Goal: Task Accomplishment & Management: Manage account settings

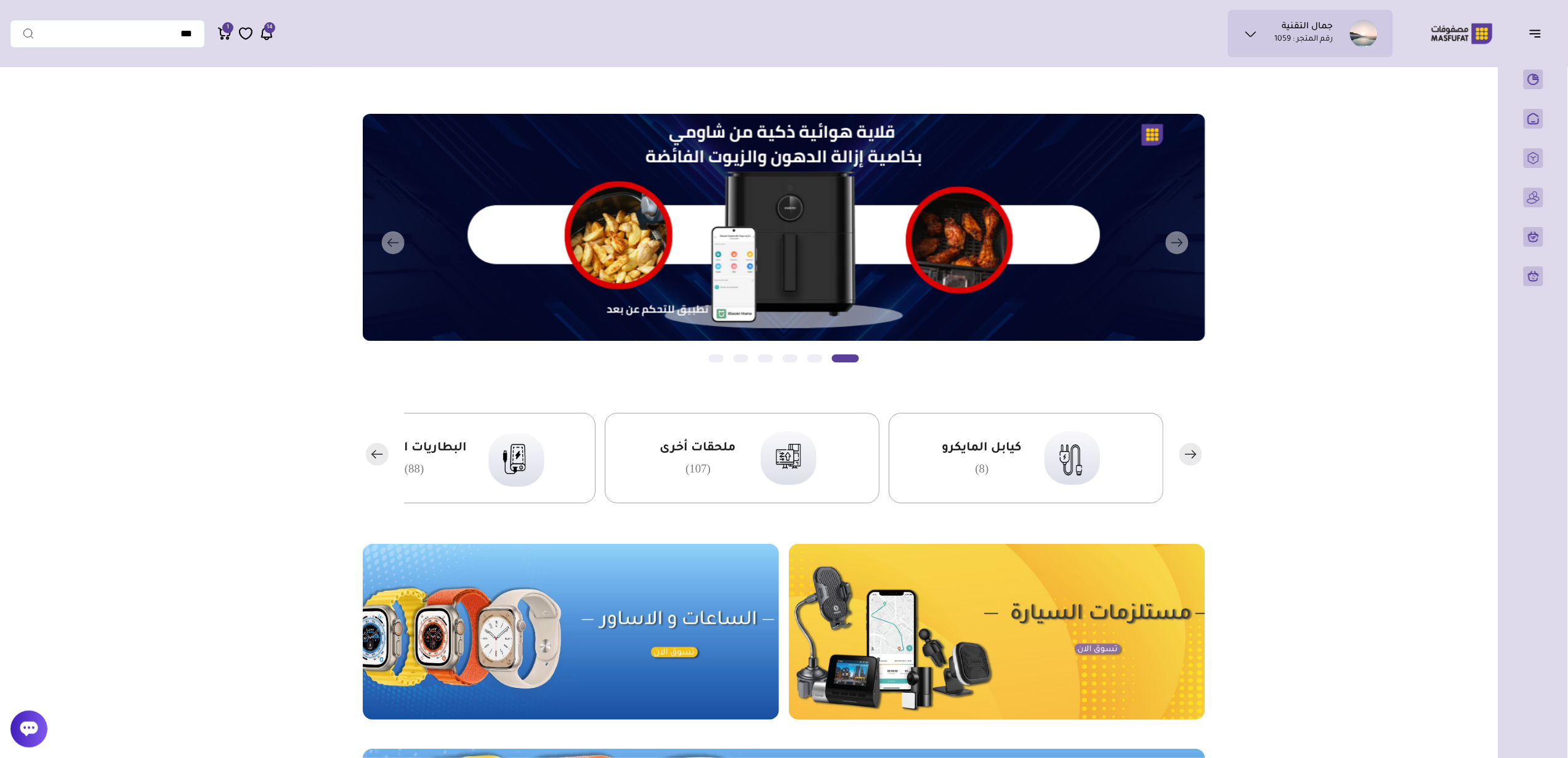
click at [1243, 20] on ul "جمال التقنية رقم المتجر : 1059" at bounding box center [1311, 33] width 146 height 27
click at [1347, 86] on ul "محفظتي بيانات حسابي تذاكر الدعم" at bounding box center [1317, 145] width 132 height 175
click at [1245, 32] on icon at bounding box center [1251, 34] width 15 height 15
click at [1333, 95] on span "بيانات حسابي" at bounding box center [1335, 96] width 46 height 12
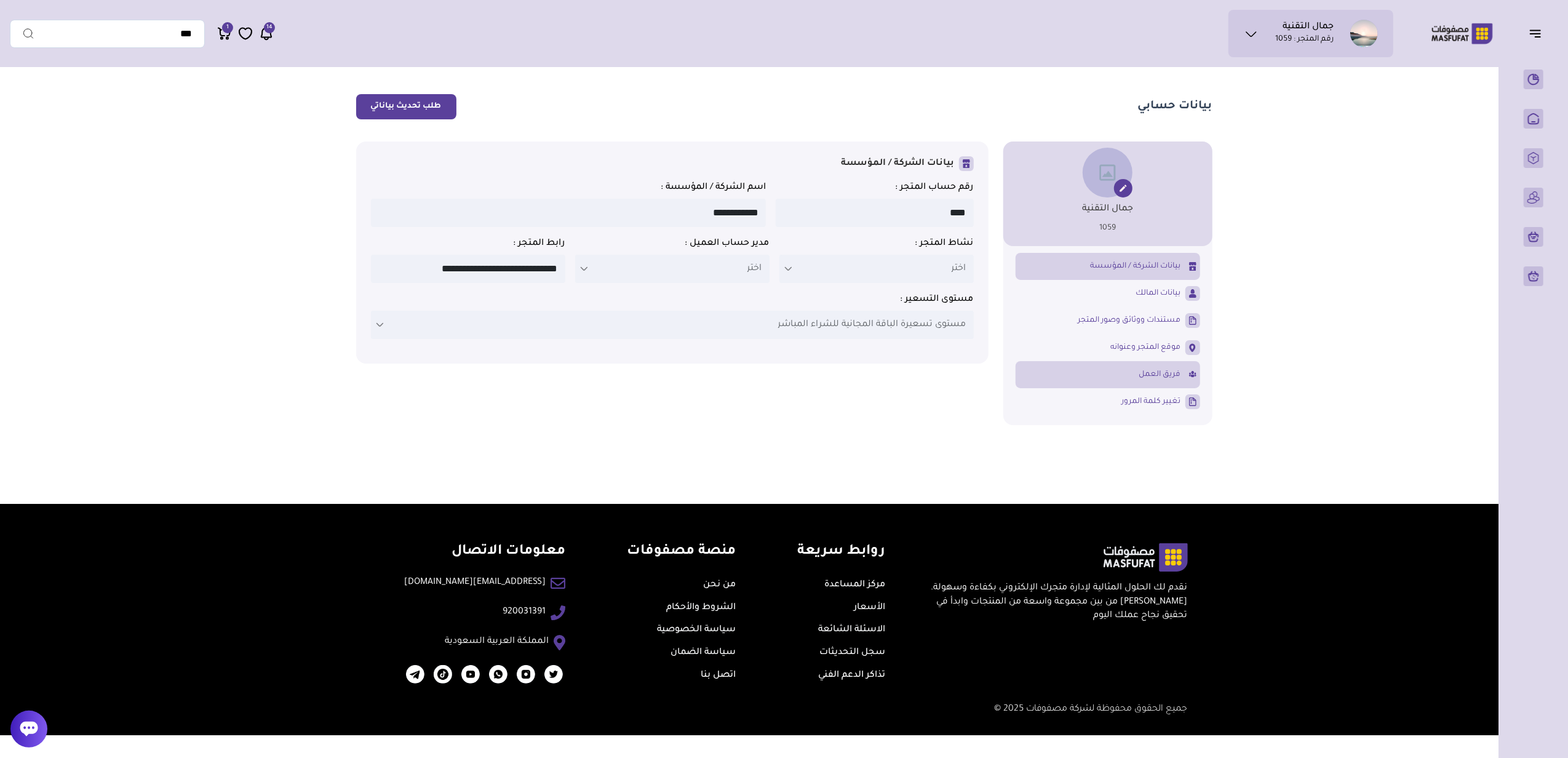
click at [1148, 375] on span "فريق العمل" at bounding box center [1160, 375] width 42 height 11
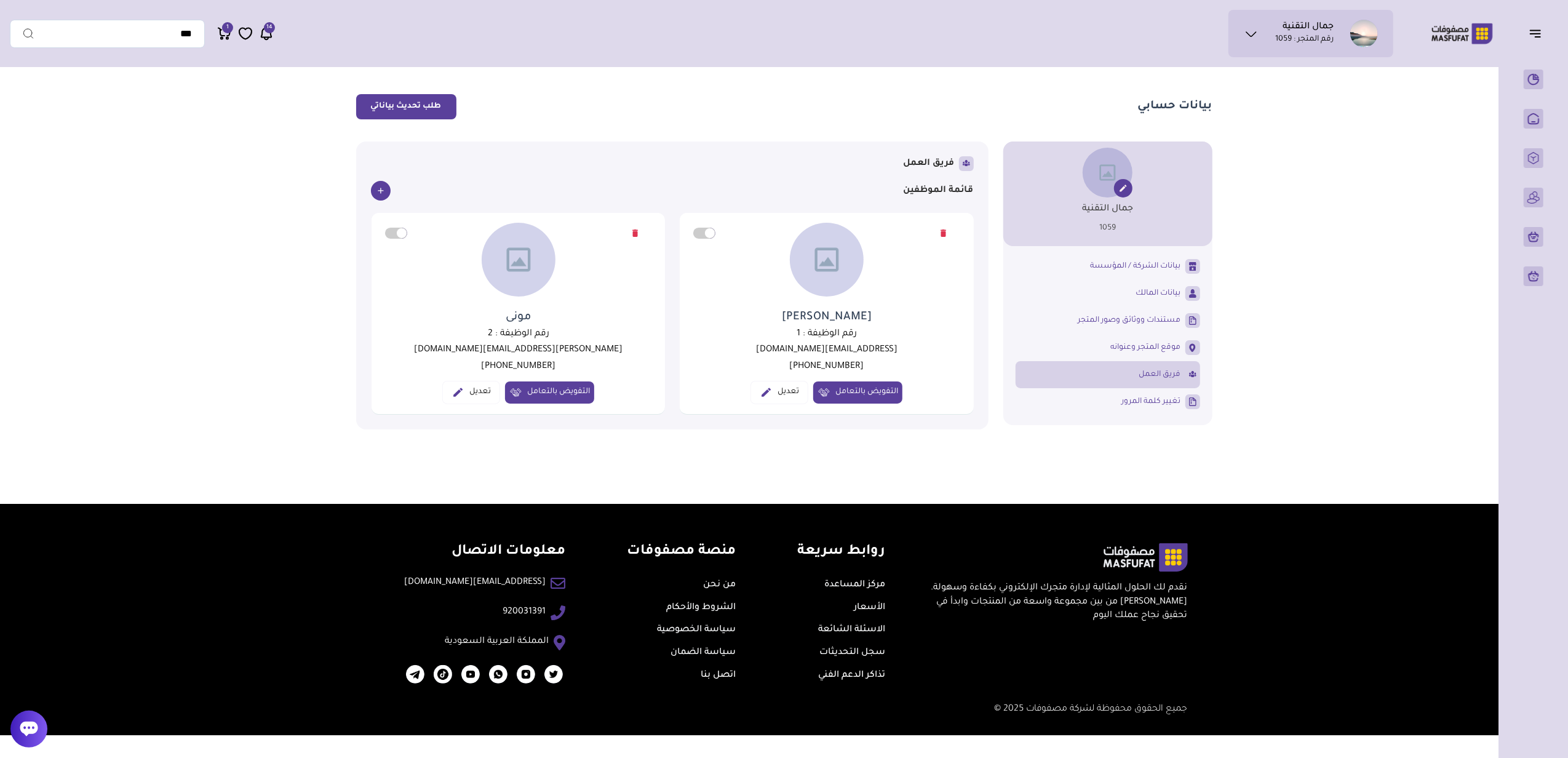
click at [546, 391] on span "التفويض بالتعامل" at bounding box center [550, 392] width 89 height 22
click at [483, 394] on link "تعديل" at bounding box center [486, 392] width 58 height 24
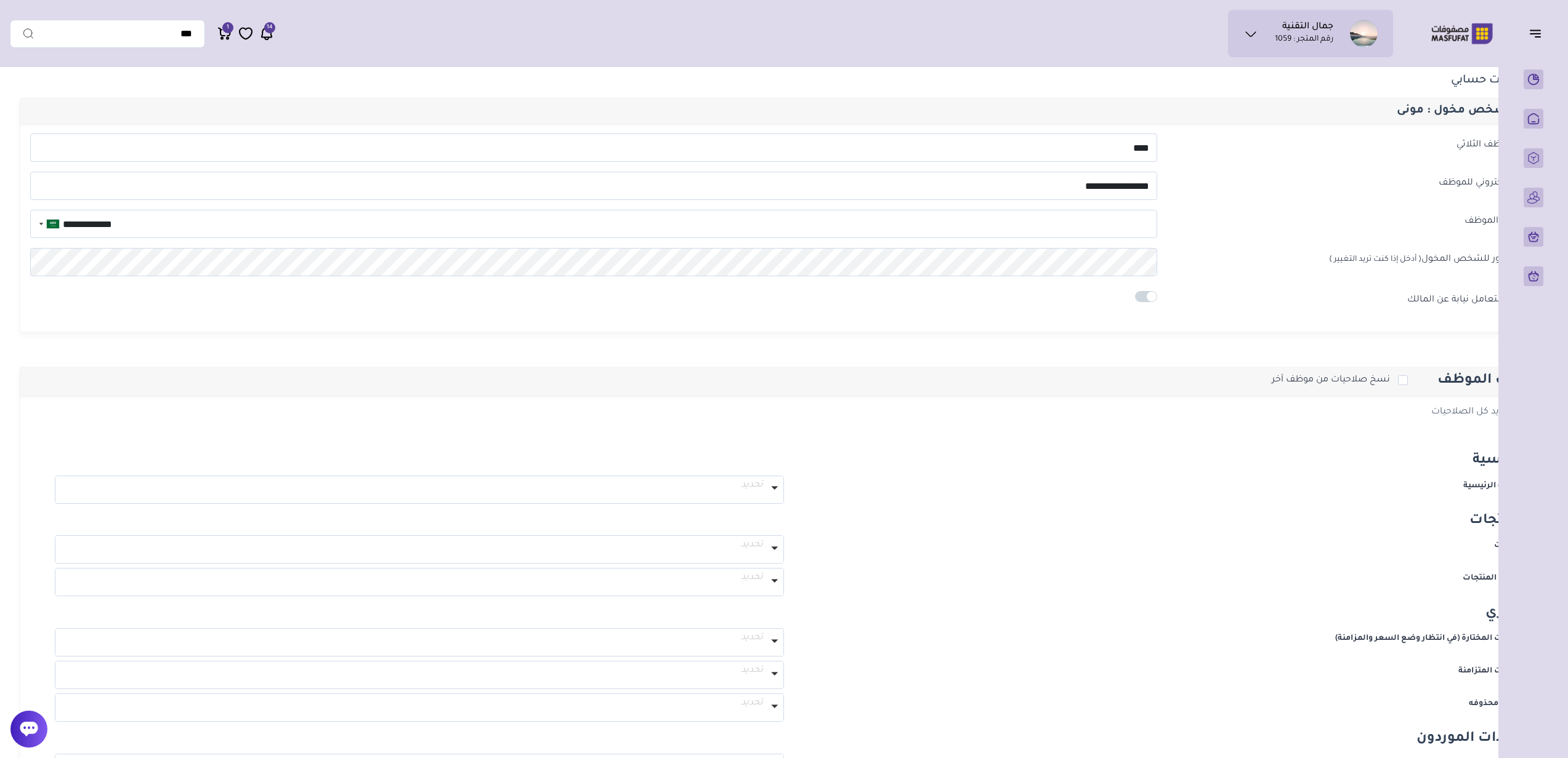
select select
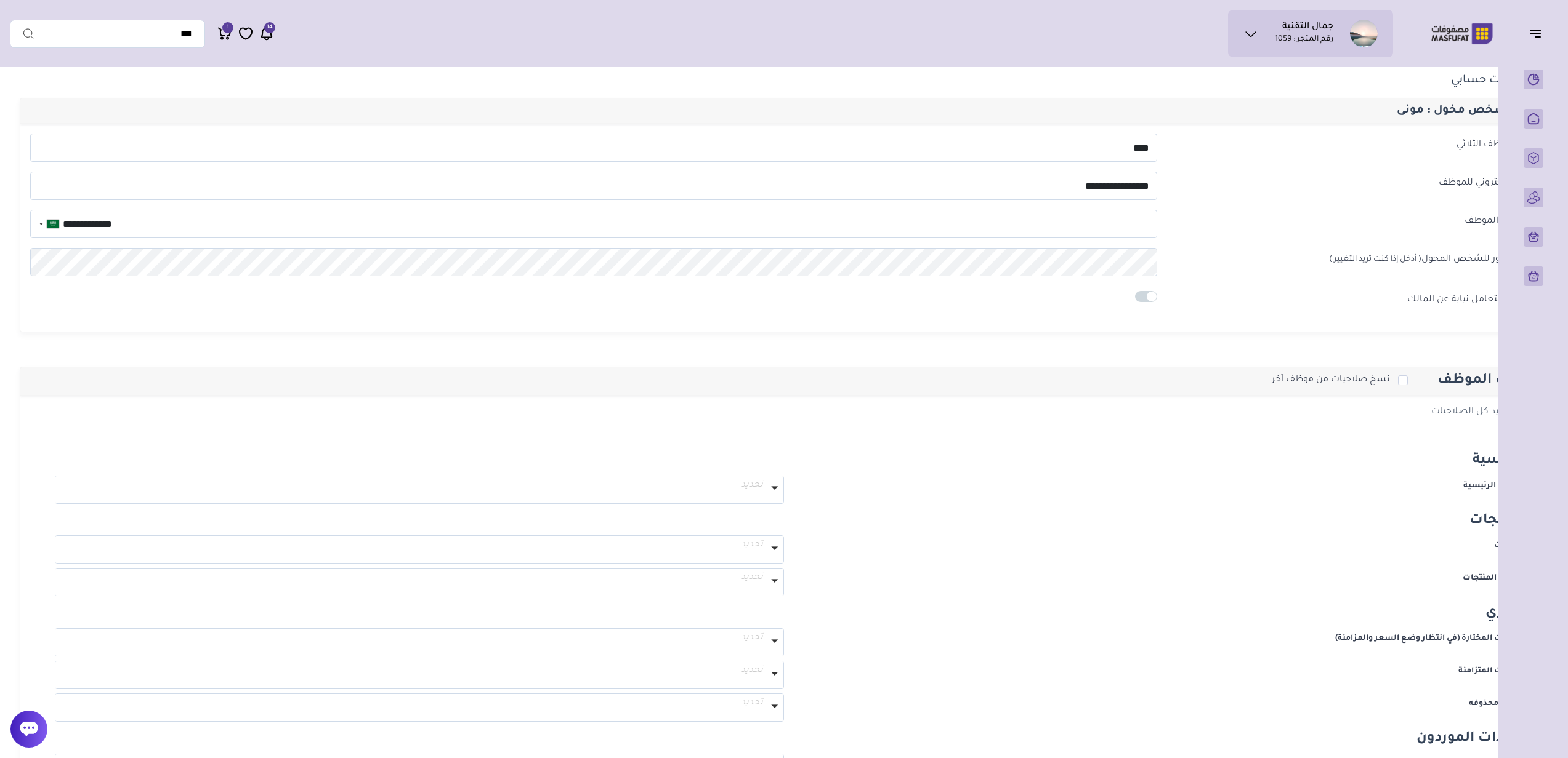
select select
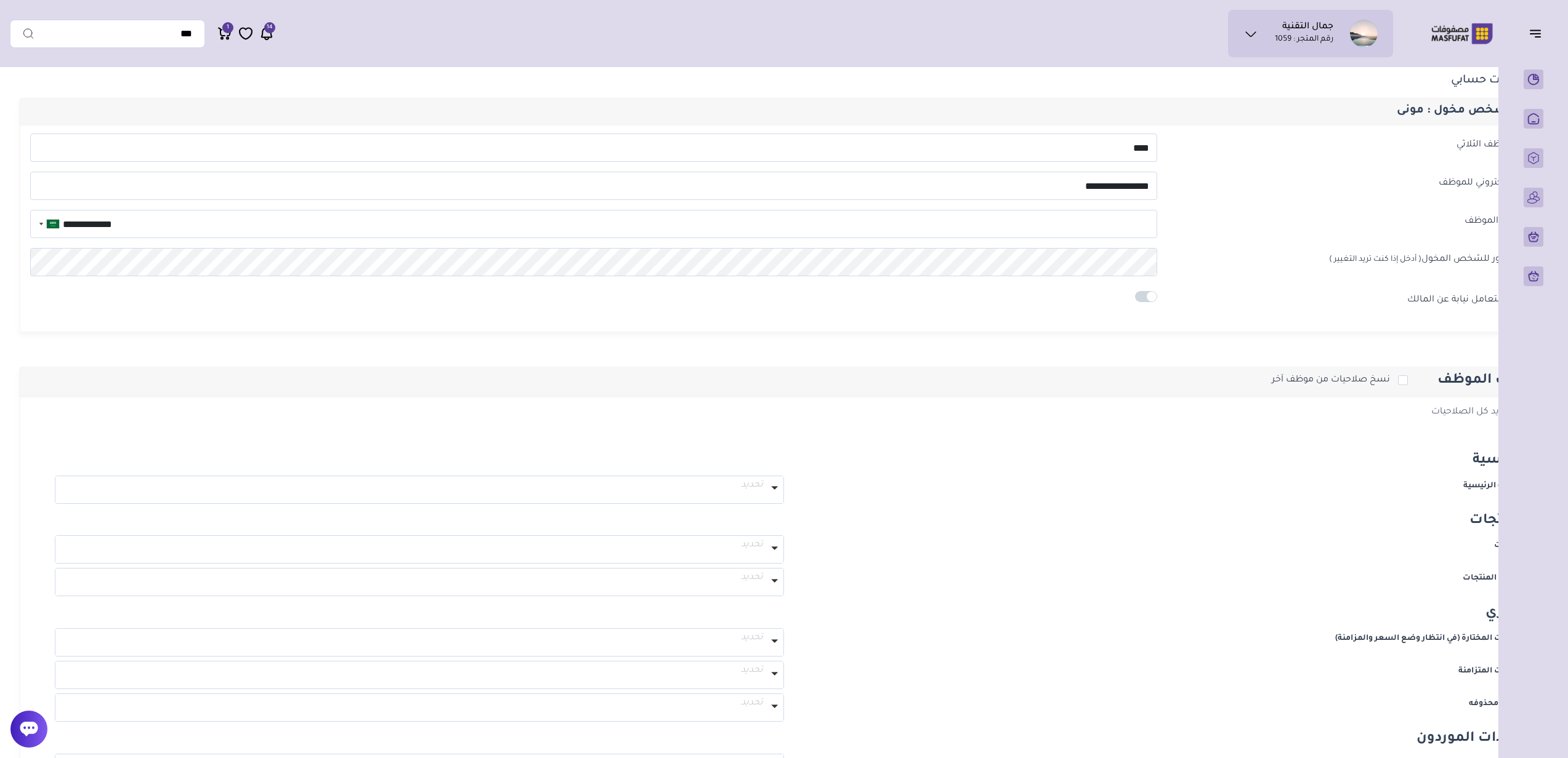
select select
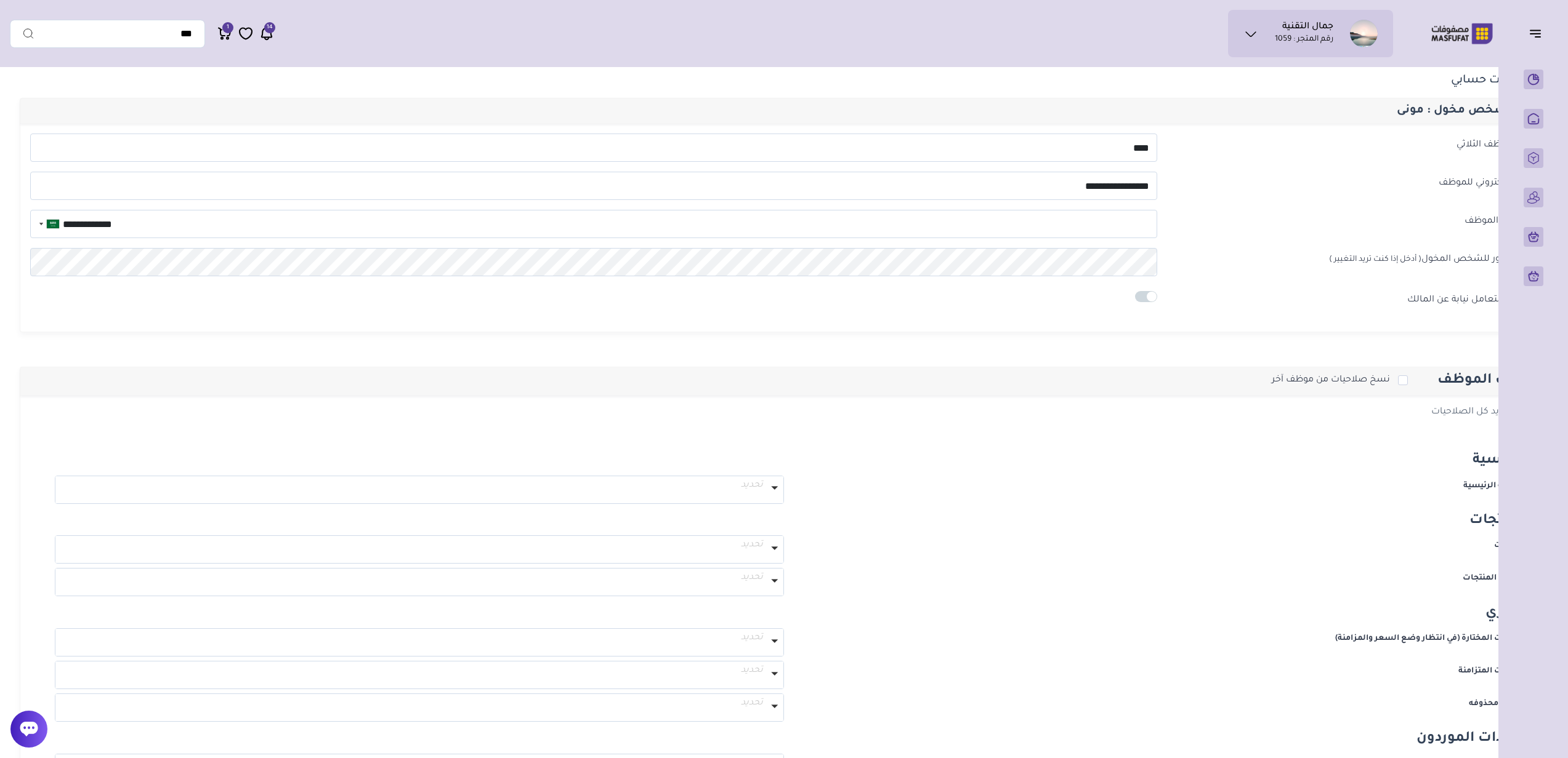
select select
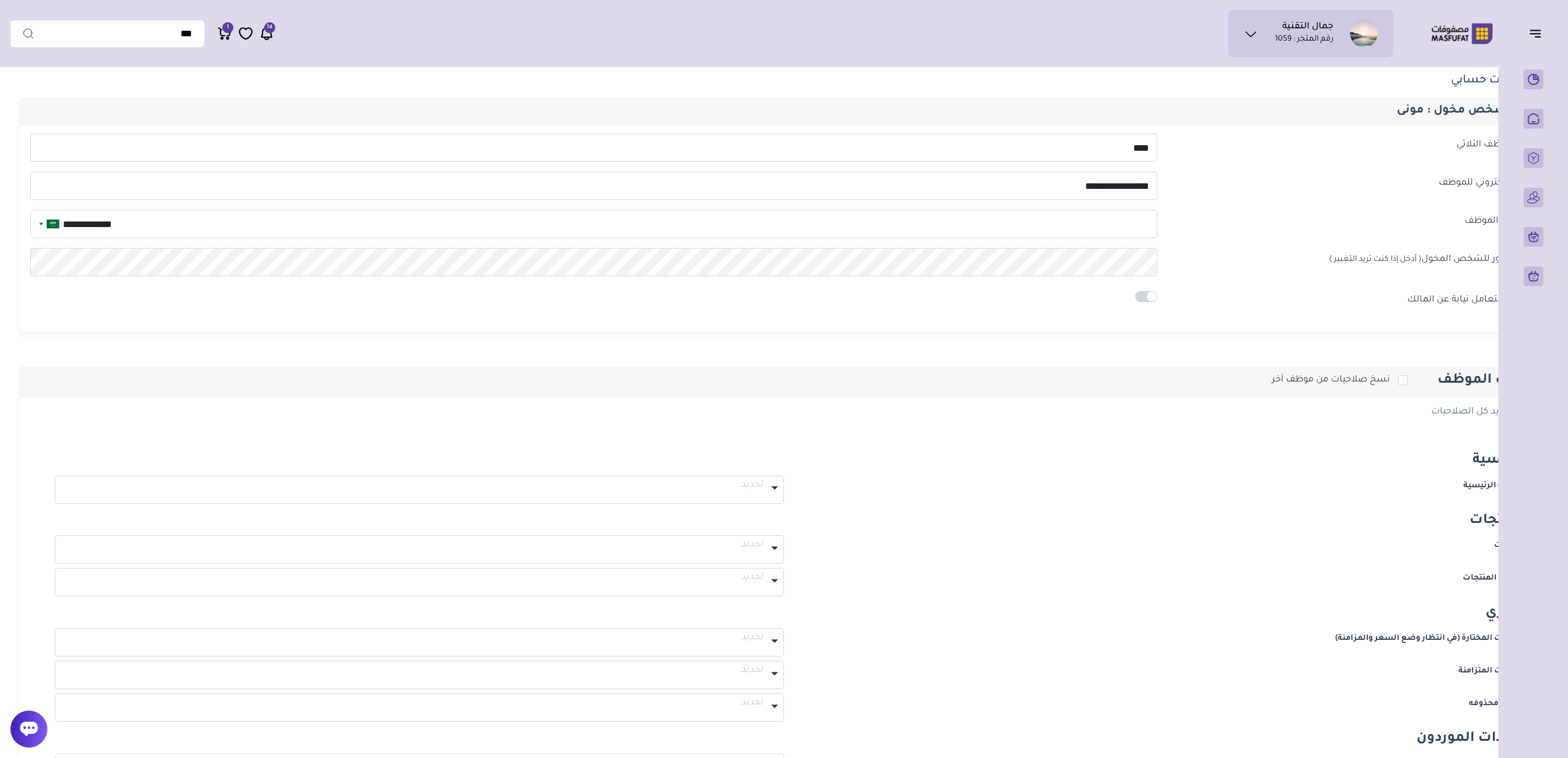
select select
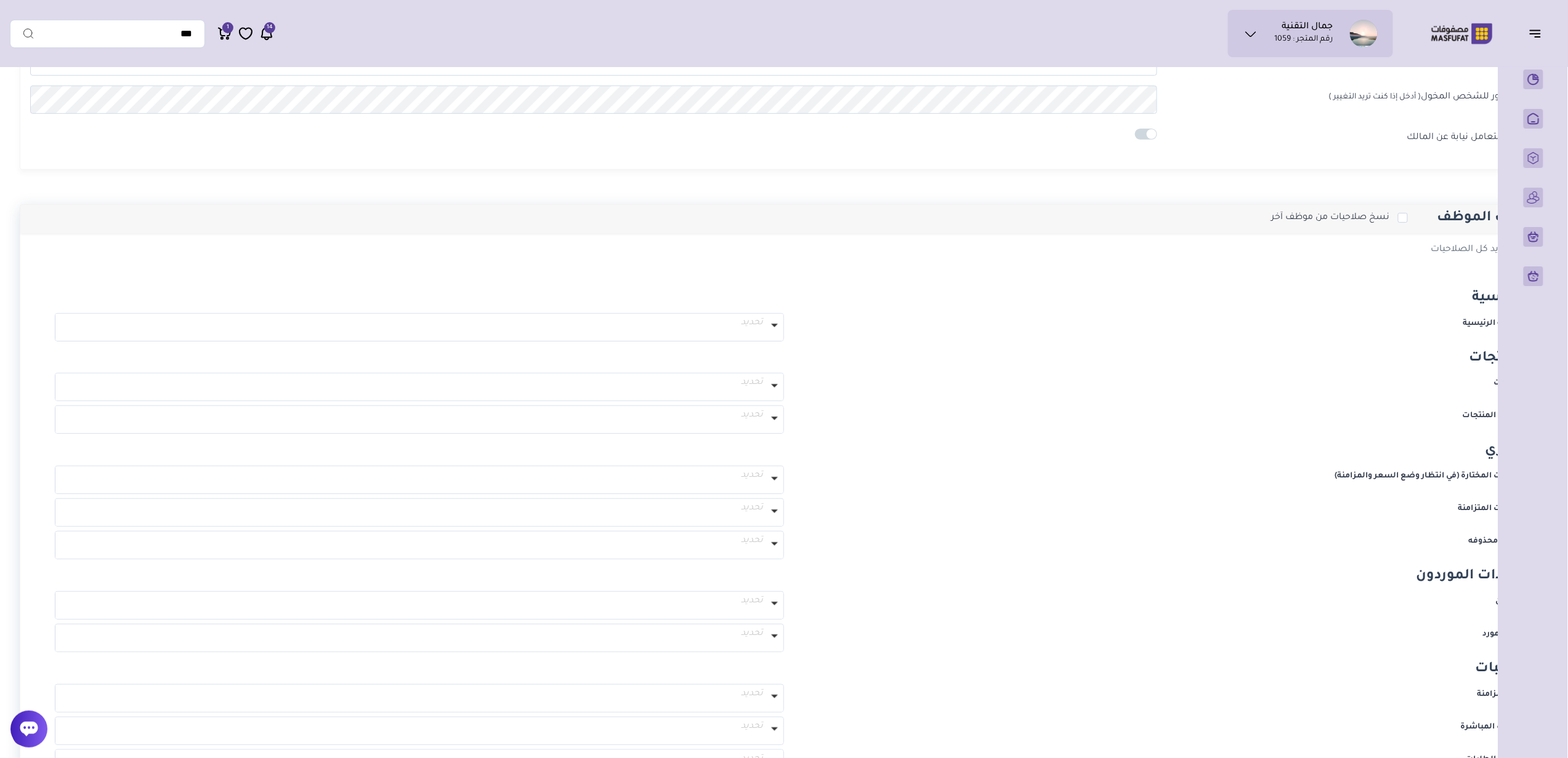
scroll to position [164, 0]
click at [752, 316] on span "تحديد" at bounding box center [420, 322] width 724 height 15
click at [62, 350] on icon at bounding box center [64, 346] width 9 height 9
select select "**********"
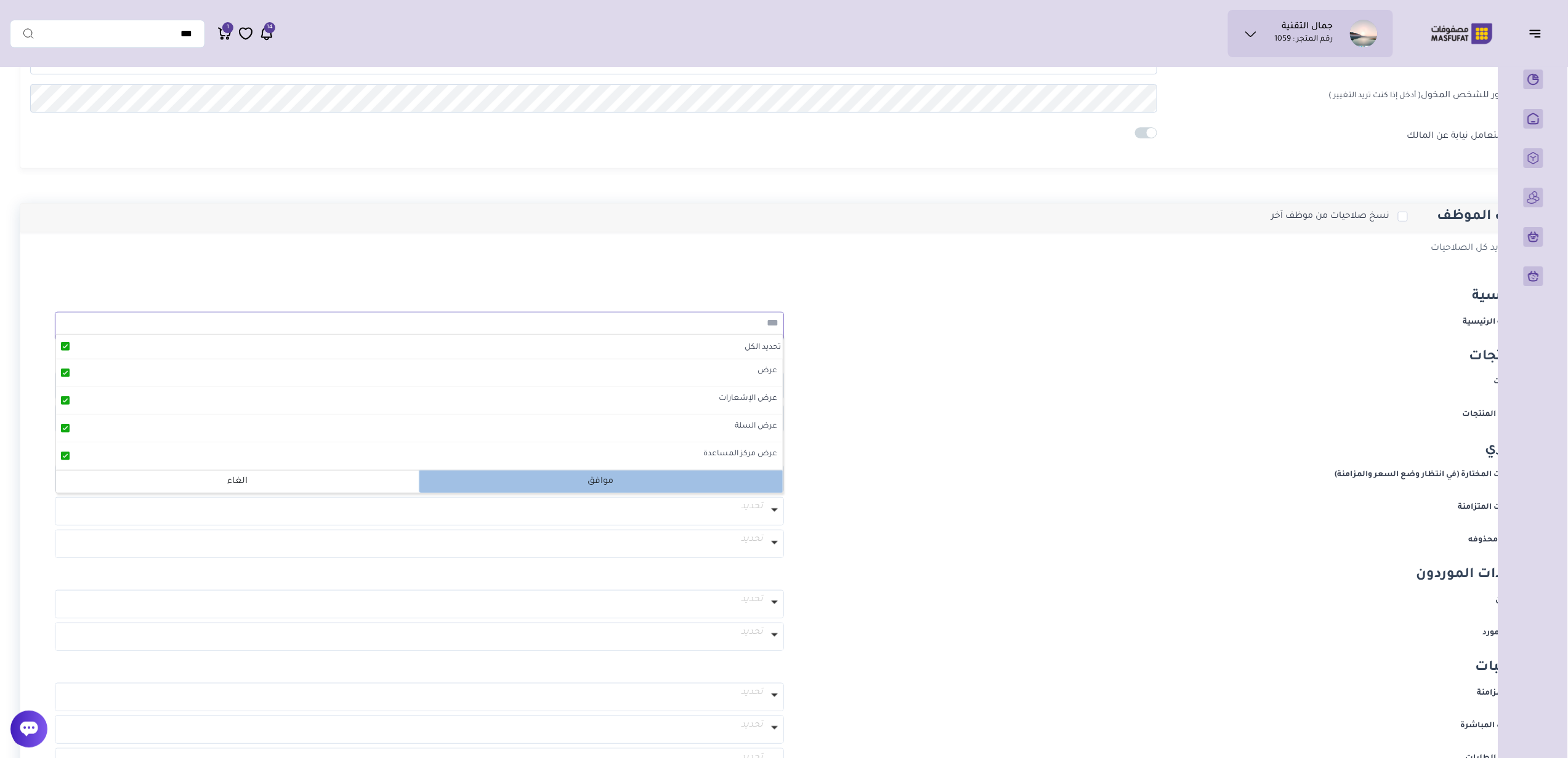
click at [624, 481] on p "موافق" at bounding box center [601, 481] width 363 height 22
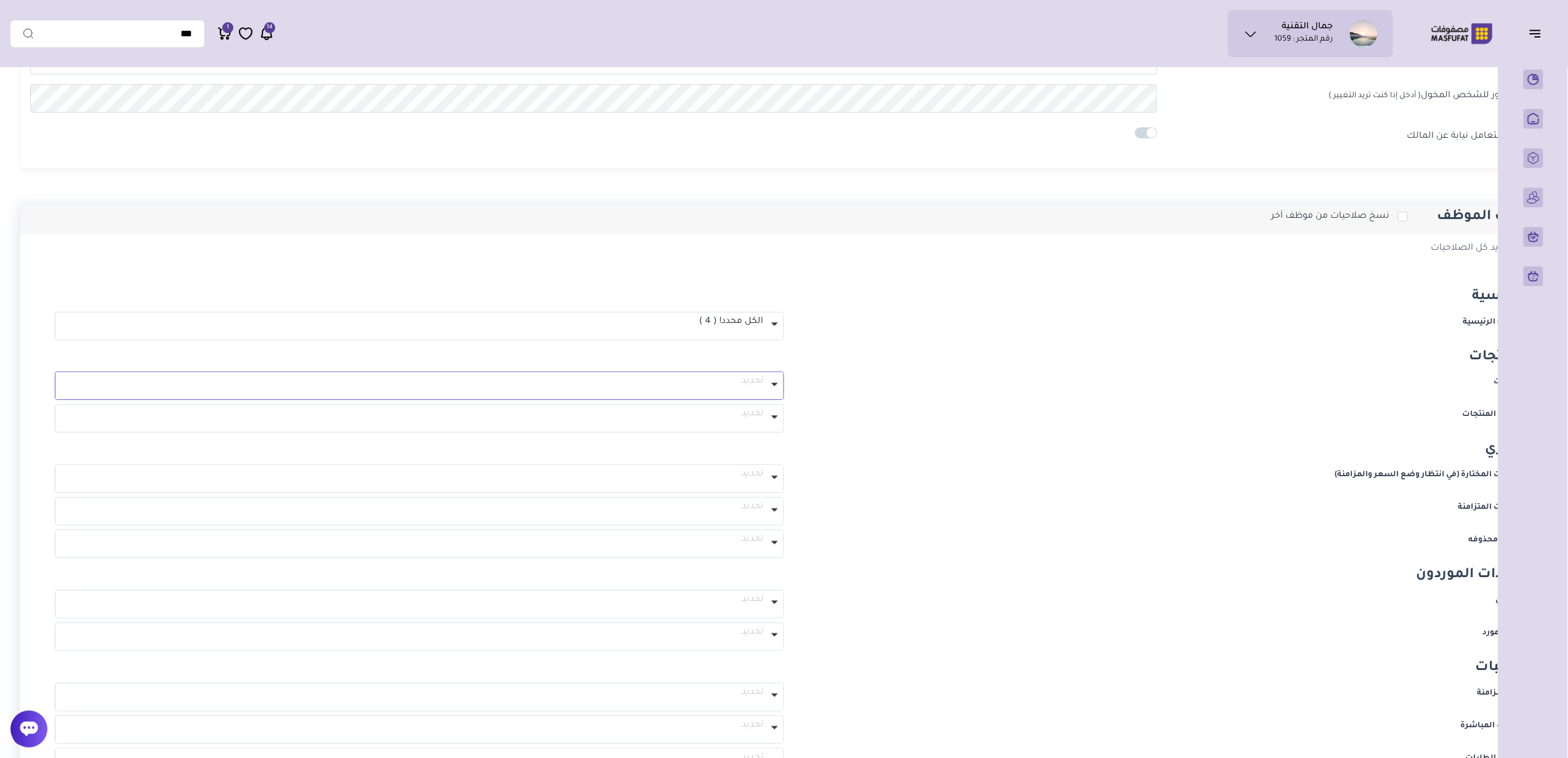
click at [651, 387] on span "تحديد" at bounding box center [420, 382] width 724 height 15
click at [66, 409] on icon at bounding box center [64, 406] width 9 height 9
select select "**********"
click at [1538, 34] on icon "button" at bounding box center [1535, 34] width 9 height 0
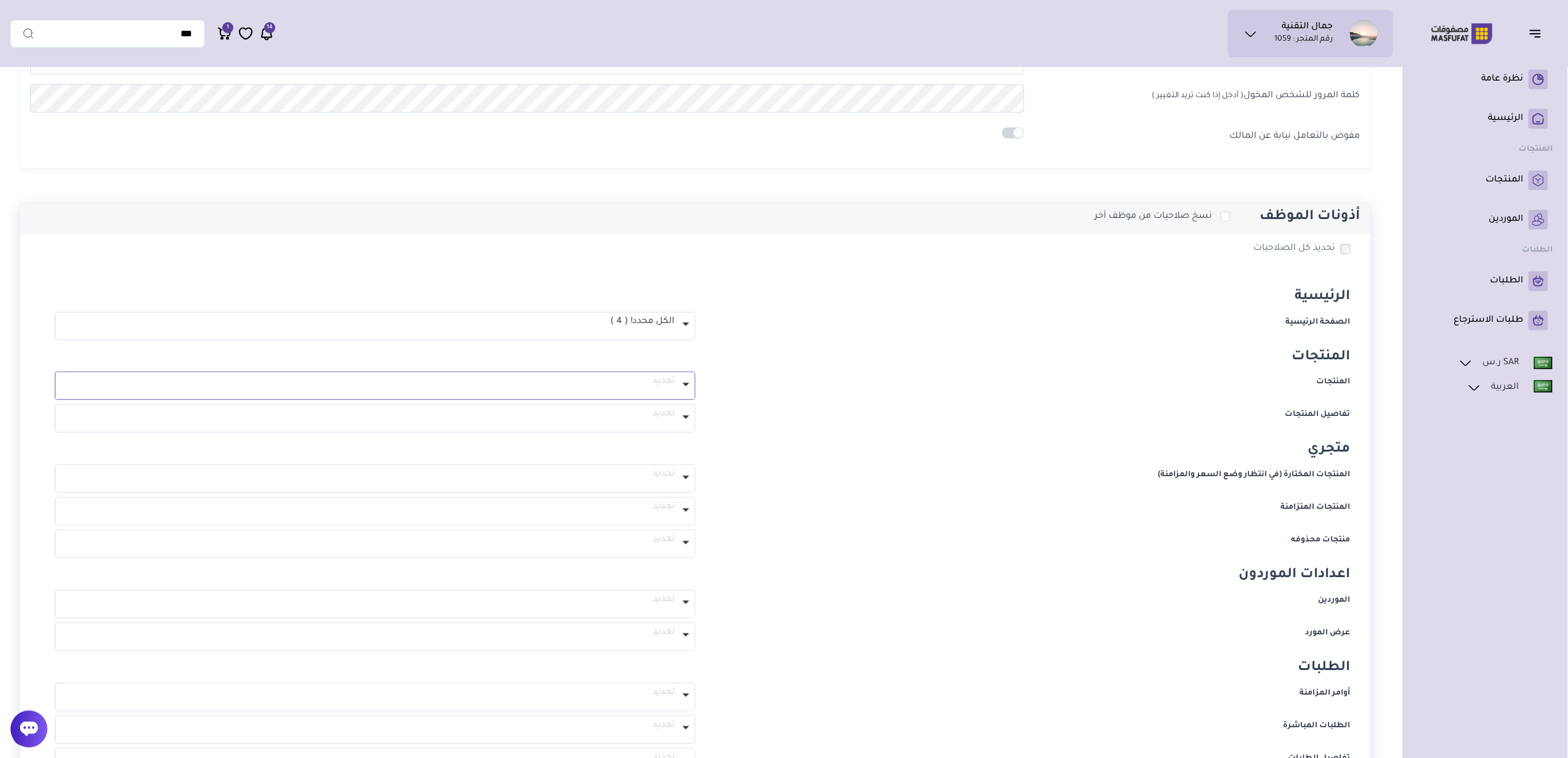
click at [653, 386] on span "تحديد" at bounding box center [375, 382] width 636 height 15
click at [64, 411] on icon at bounding box center [64, 406] width 9 height 9
select select "**********"
click at [543, 515] on p "موافق" at bounding box center [534, 513] width 319 height 22
click at [562, 420] on span "تحديد" at bounding box center [375, 414] width 636 height 15
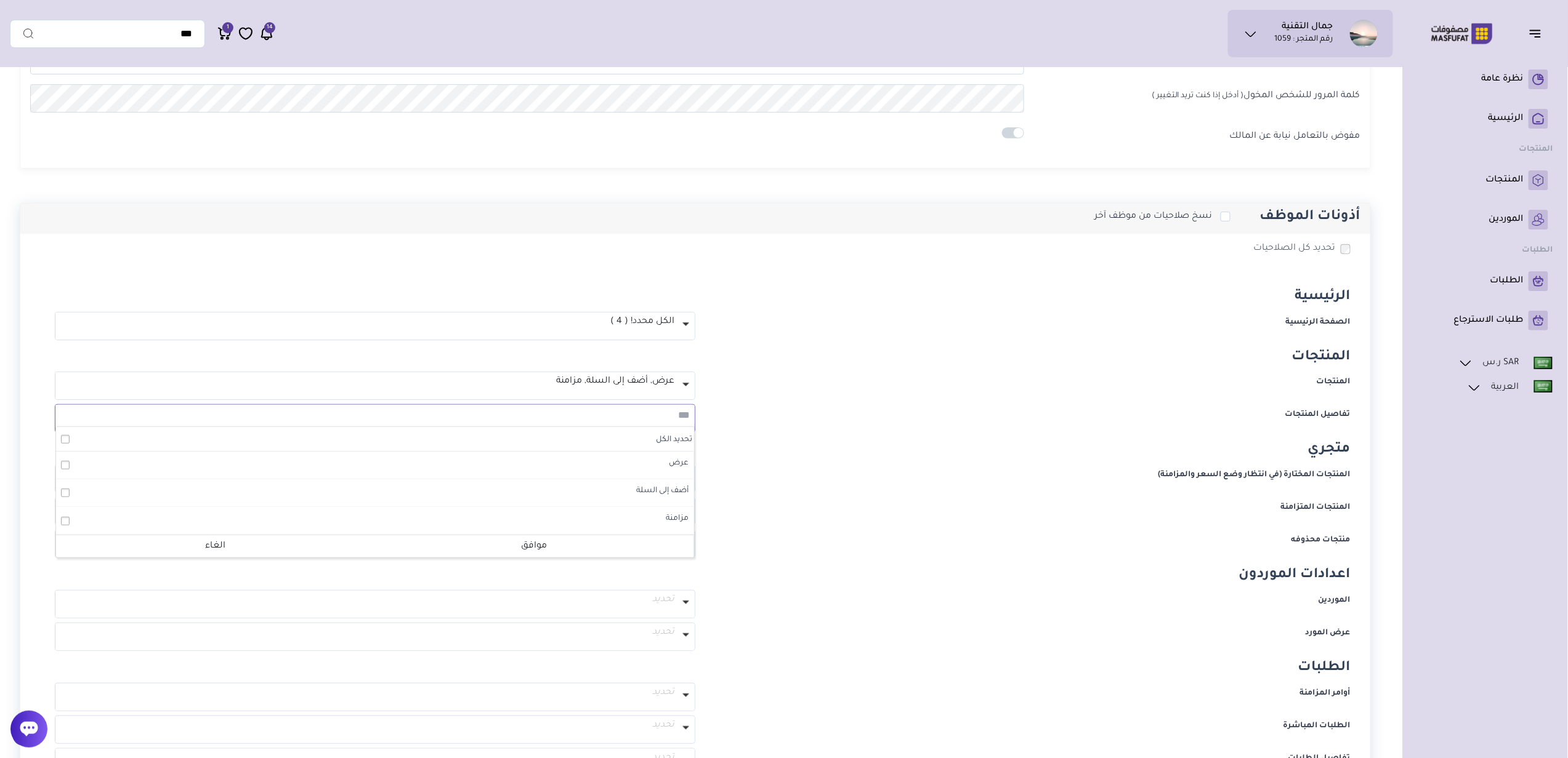
click at [68, 439] on icon at bounding box center [64, 439] width 9 height 9
select select "**********"
click at [447, 549] on p "موافق" at bounding box center [534, 546] width 319 height 22
click at [571, 481] on span "تحديد" at bounding box center [375, 474] width 636 height 15
click at [553, 502] on p "تحديد الكل" at bounding box center [375, 500] width 638 height 25
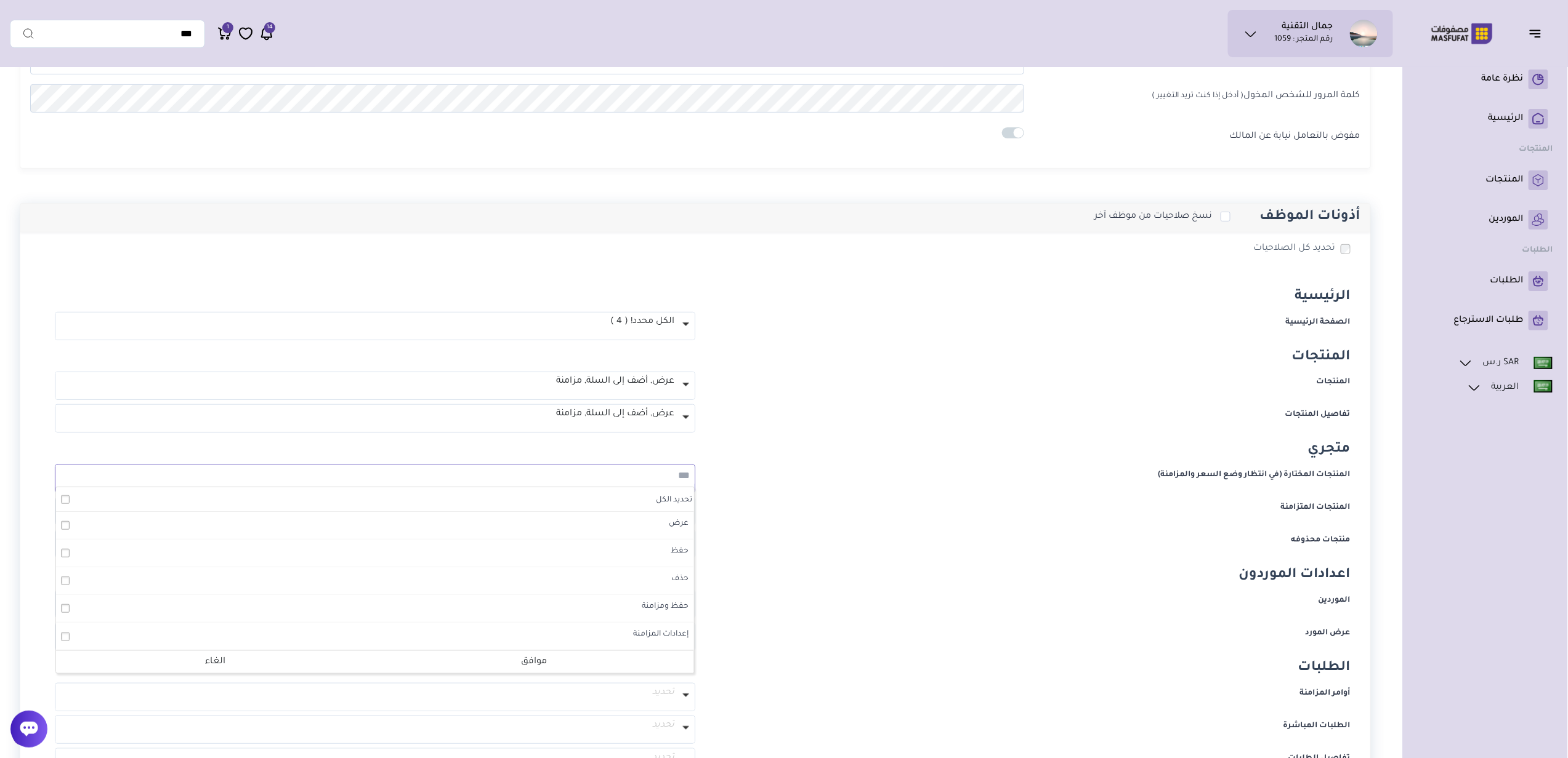
select select "**********"
click at [557, 663] on p "موافق" at bounding box center [534, 662] width 319 height 22
click at [612, 509] on span "تحديد" at bounding box center [375, 508] width 636 height 15
click at [615, 528] on p "تحديد الكل" at bounding box center [375, 532] width 638 height 25
select select "**********"
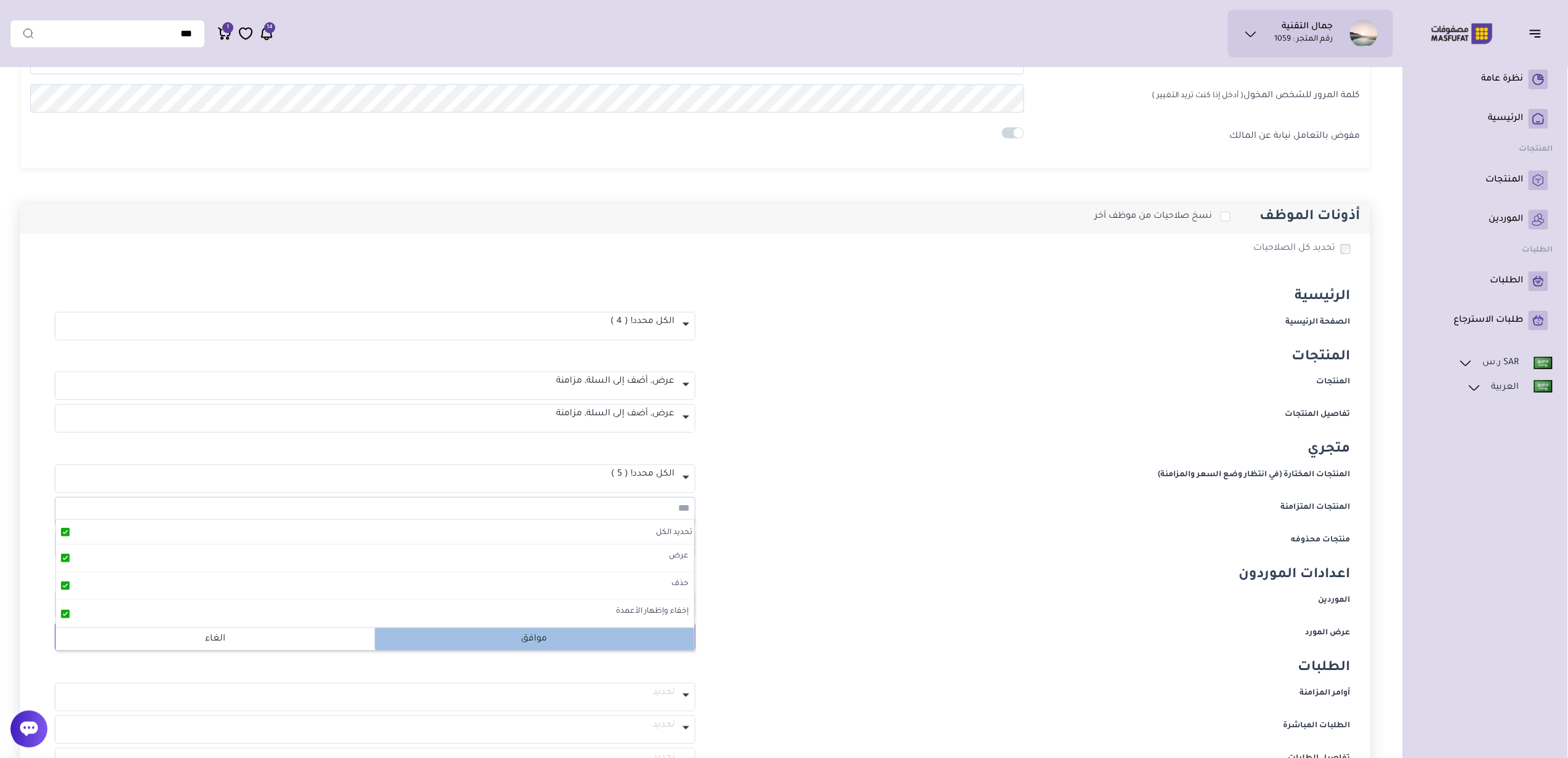
click at [558, 639] on p "موافق" at bounding box center [534, 639] width 319 height 22
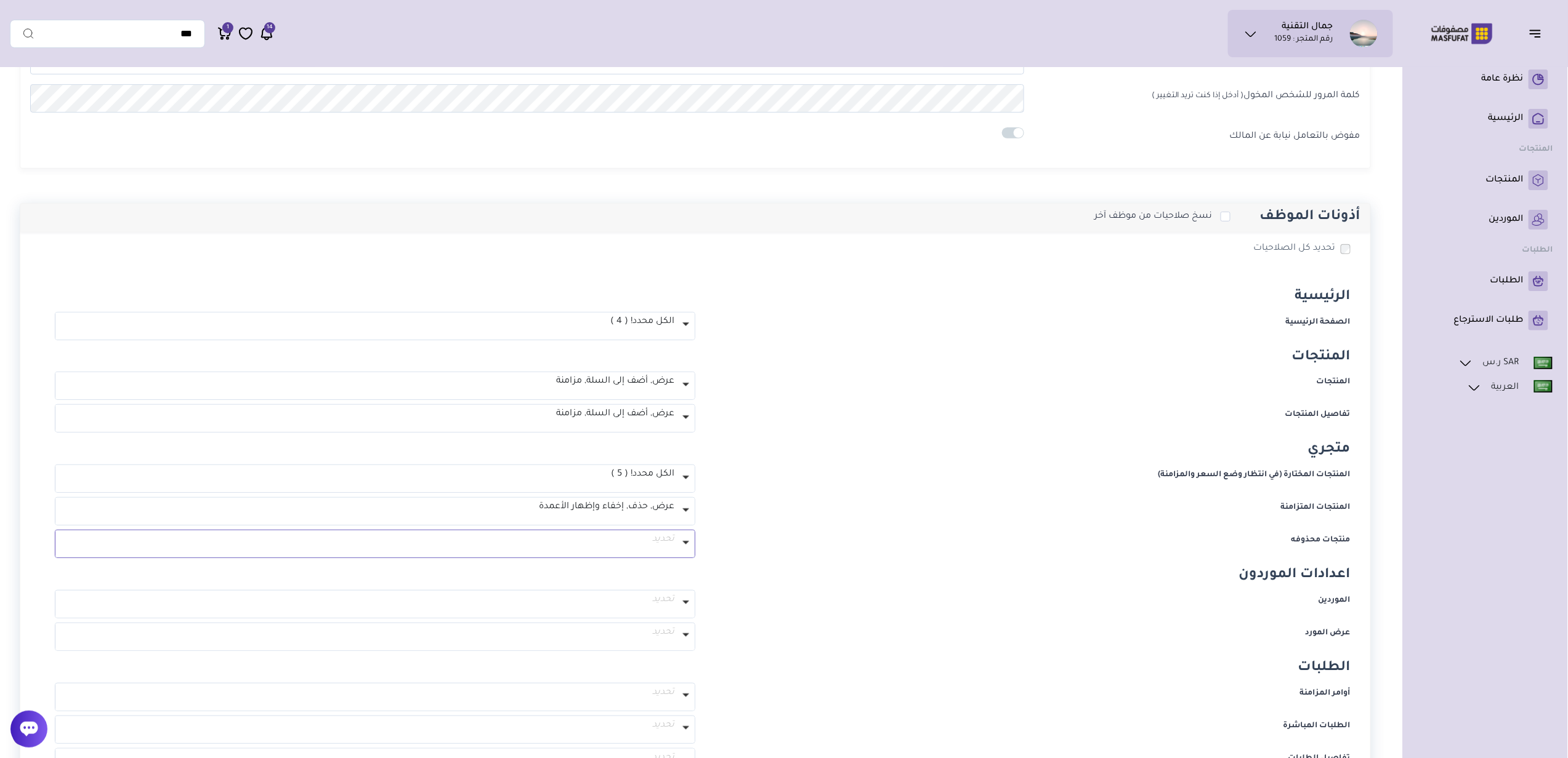
click at [614, 532] on p "تحديد" at bounding box center [375, 543] width 639 height 27
click at [615, 570] on p "تحديد الكل" at bounding box center [375, 565] width 638 height 25
select select "**********"
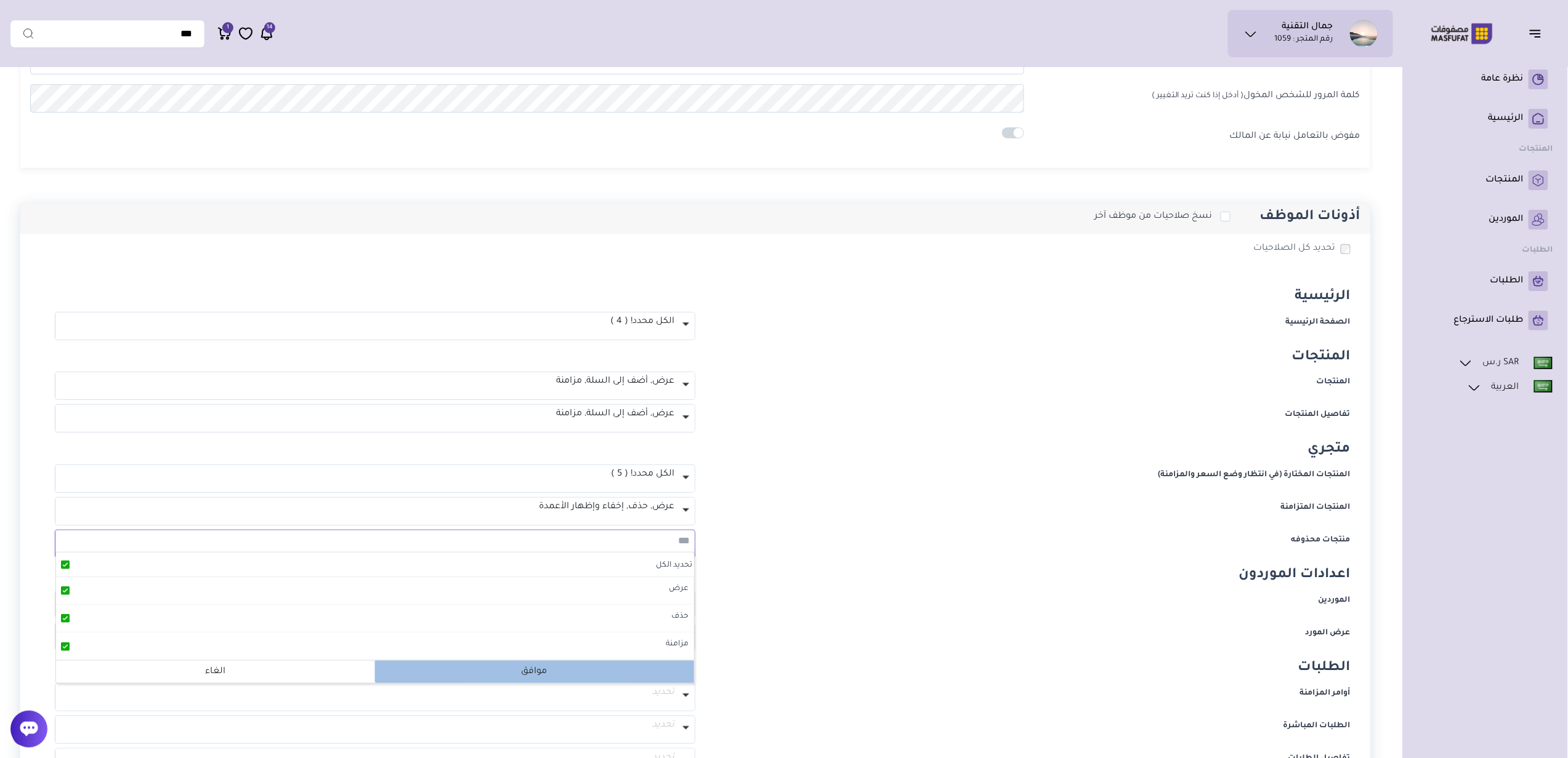
click at [532, 676] on p "موافق" at bounding box center [534, 671] width 319 height 22
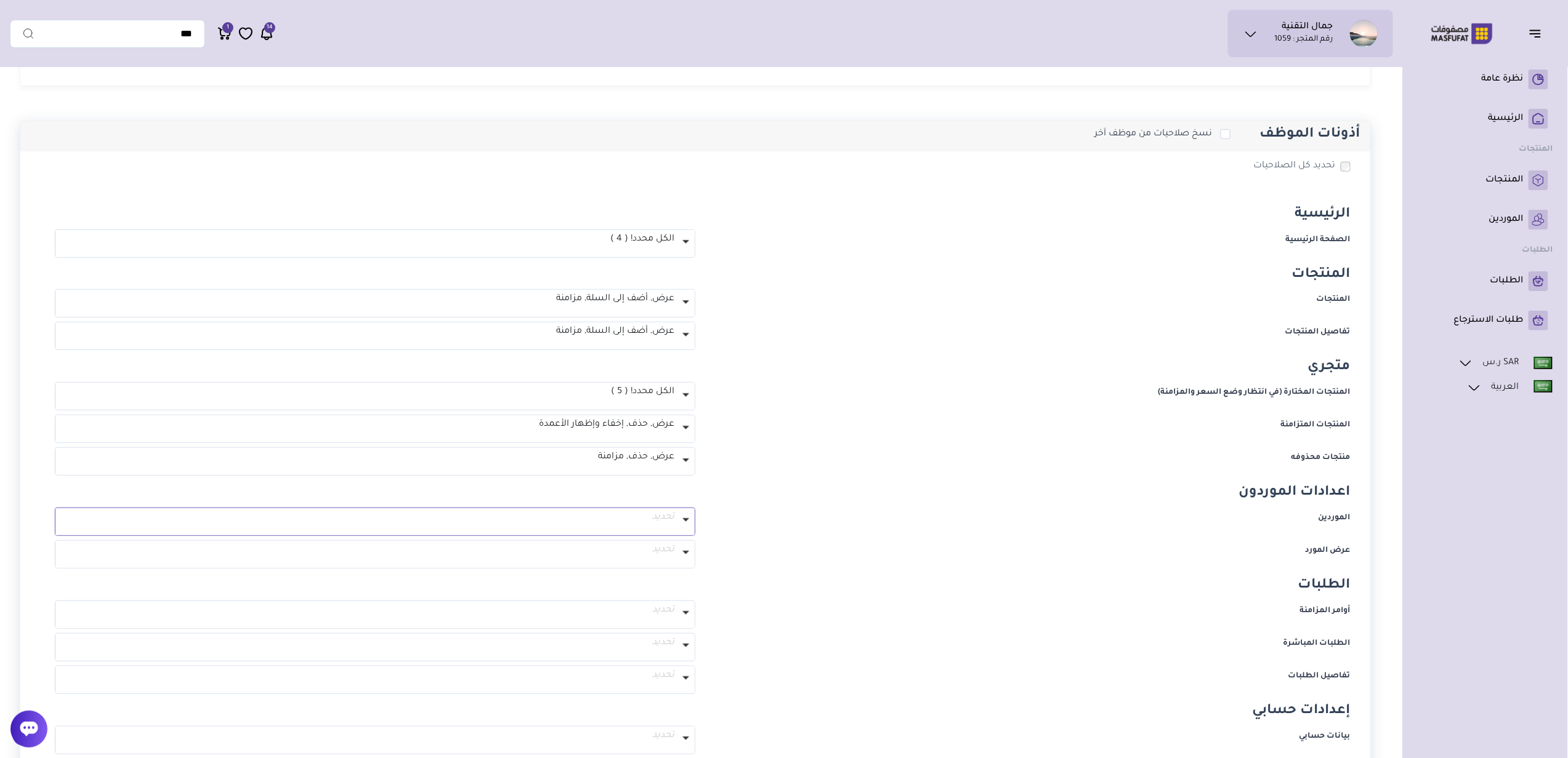
scroll to position [328, 0]
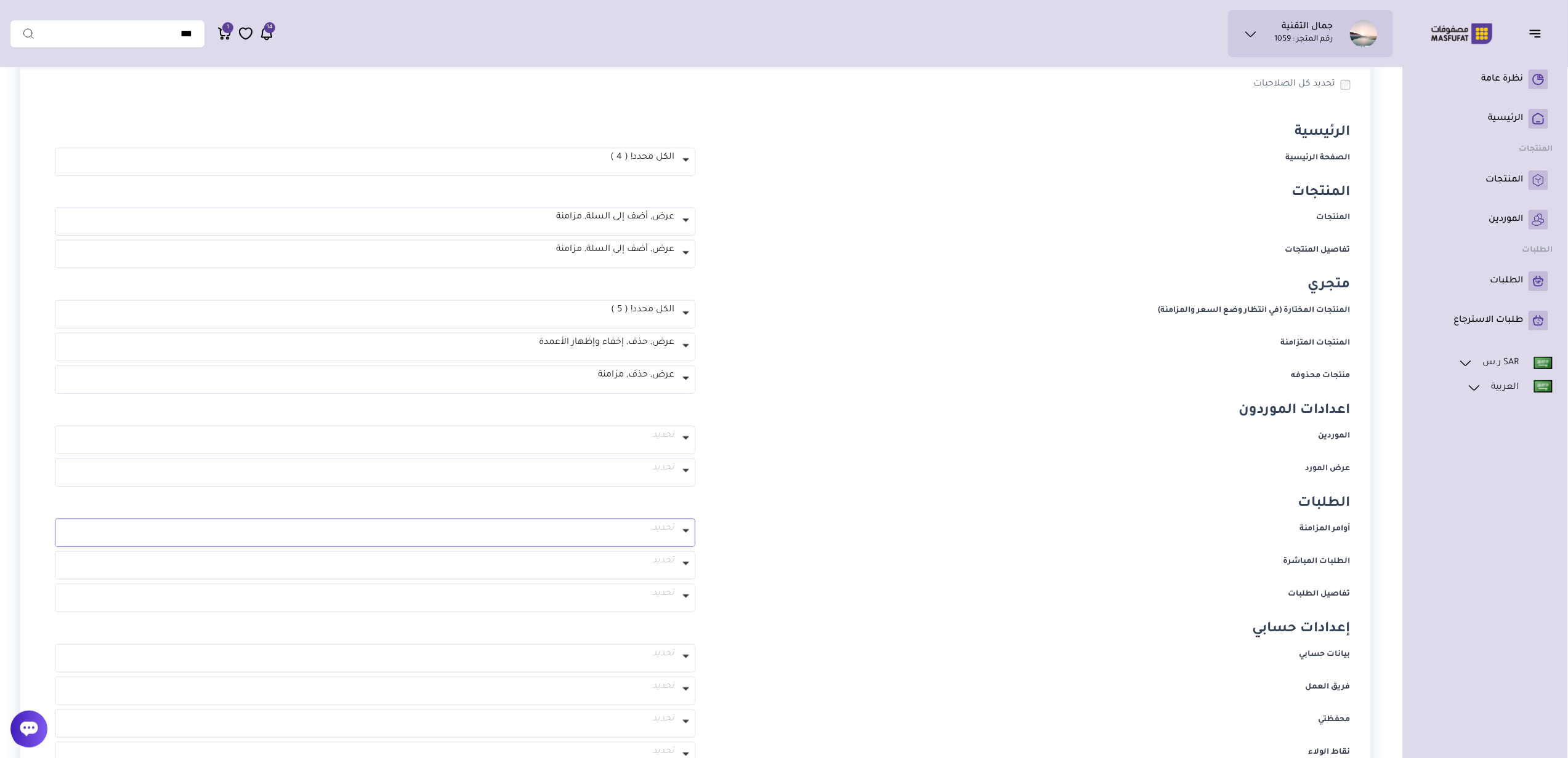
click at [677, 532] on label at bounding box center [686, 531] width 19 height 24
click at [675, 554] on label "تحديد الكل" at bounding box center [674, 555] width 40 height 17
select select "**********"
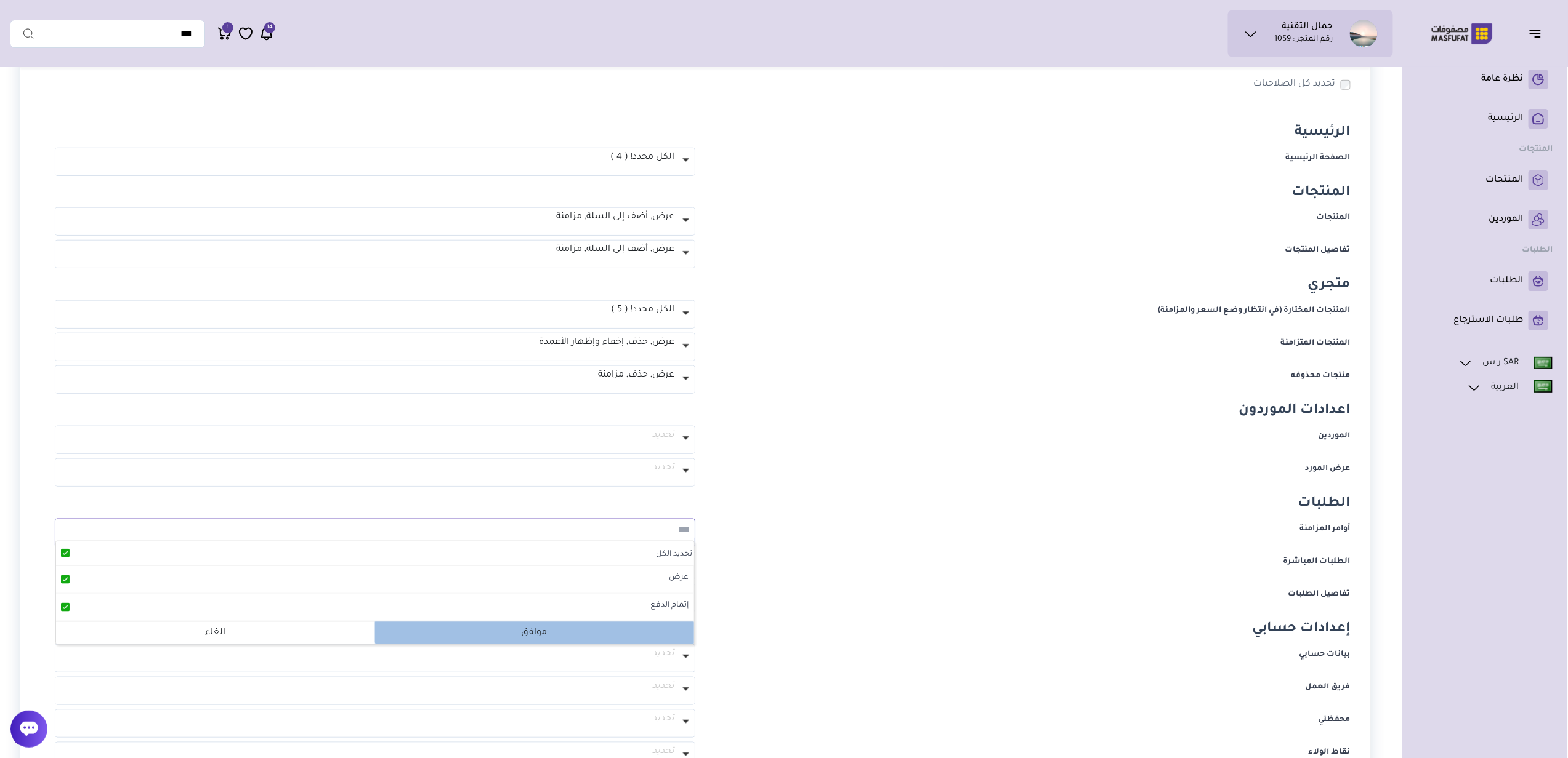
click at [540, 636] on p "موافق" at bounding box center [534, 632] width 319 height 22
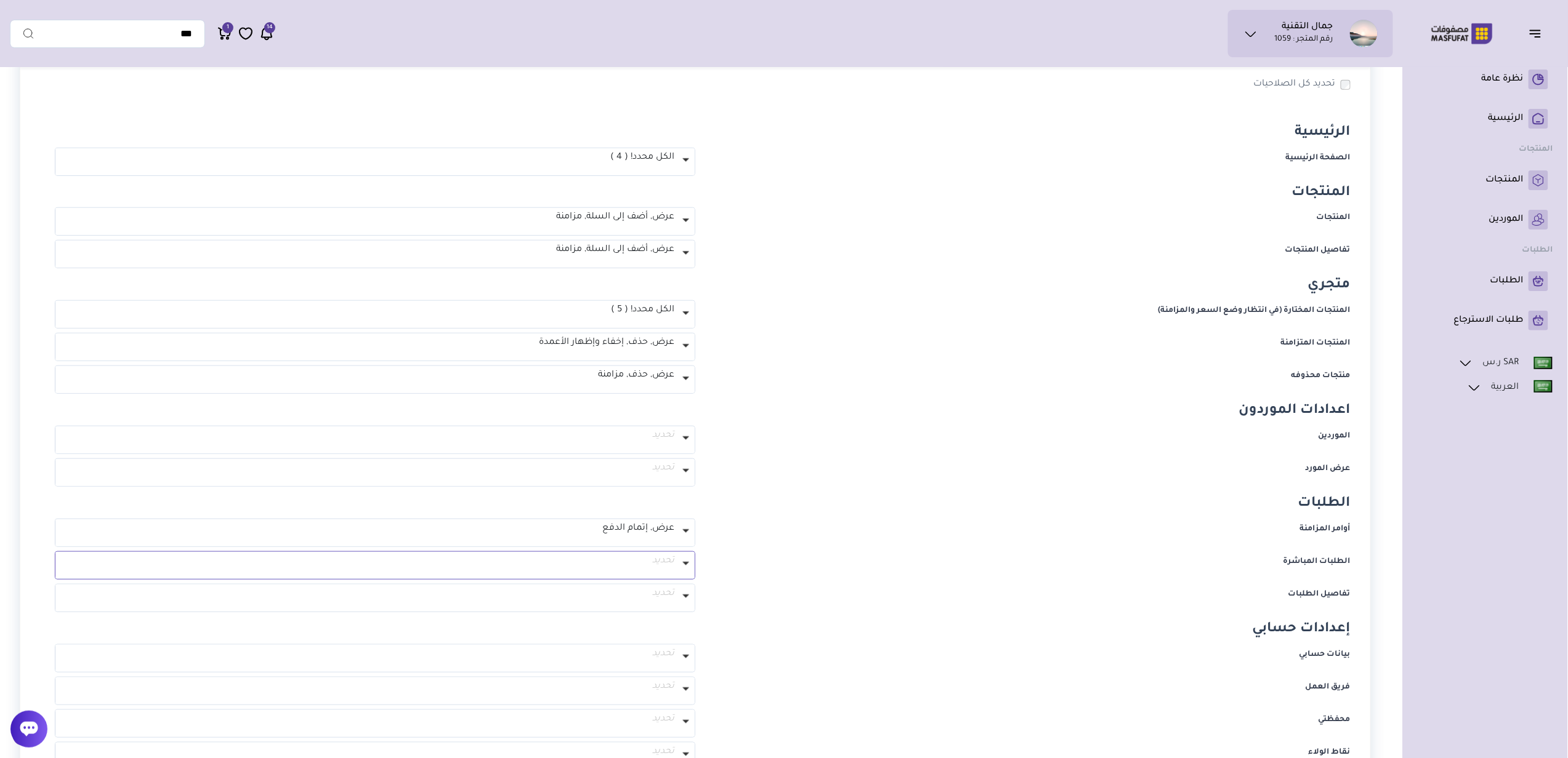
click at [610, 557] on span "تحديد" at bounding box center [375, 561] width 636 height 15
click at [612, 586] on p "تحديد الكل" at bounding box center [375, 587] width 638 height 25
select select "**********"
click at [552, 693] on p "موافق" at bounding box center [534, 693] width 319 height 22
click at [621, 587] on span "تحديد" at bounding box center [375, 594] width 636 height 15
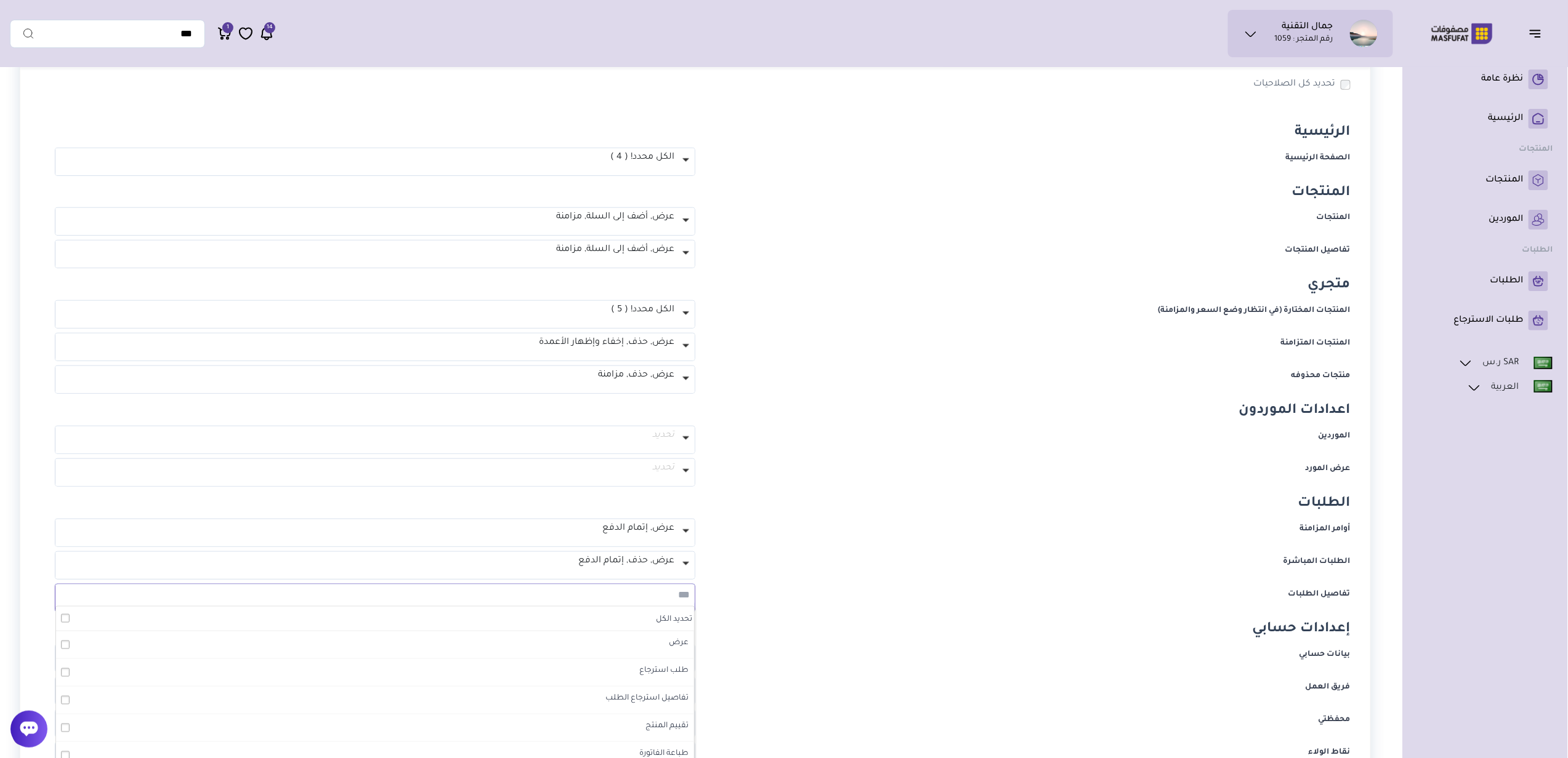
click at [626, 624] on p "تحديد الكل" at bounding box center [375, 619] width 638 height 25
select select "**********"
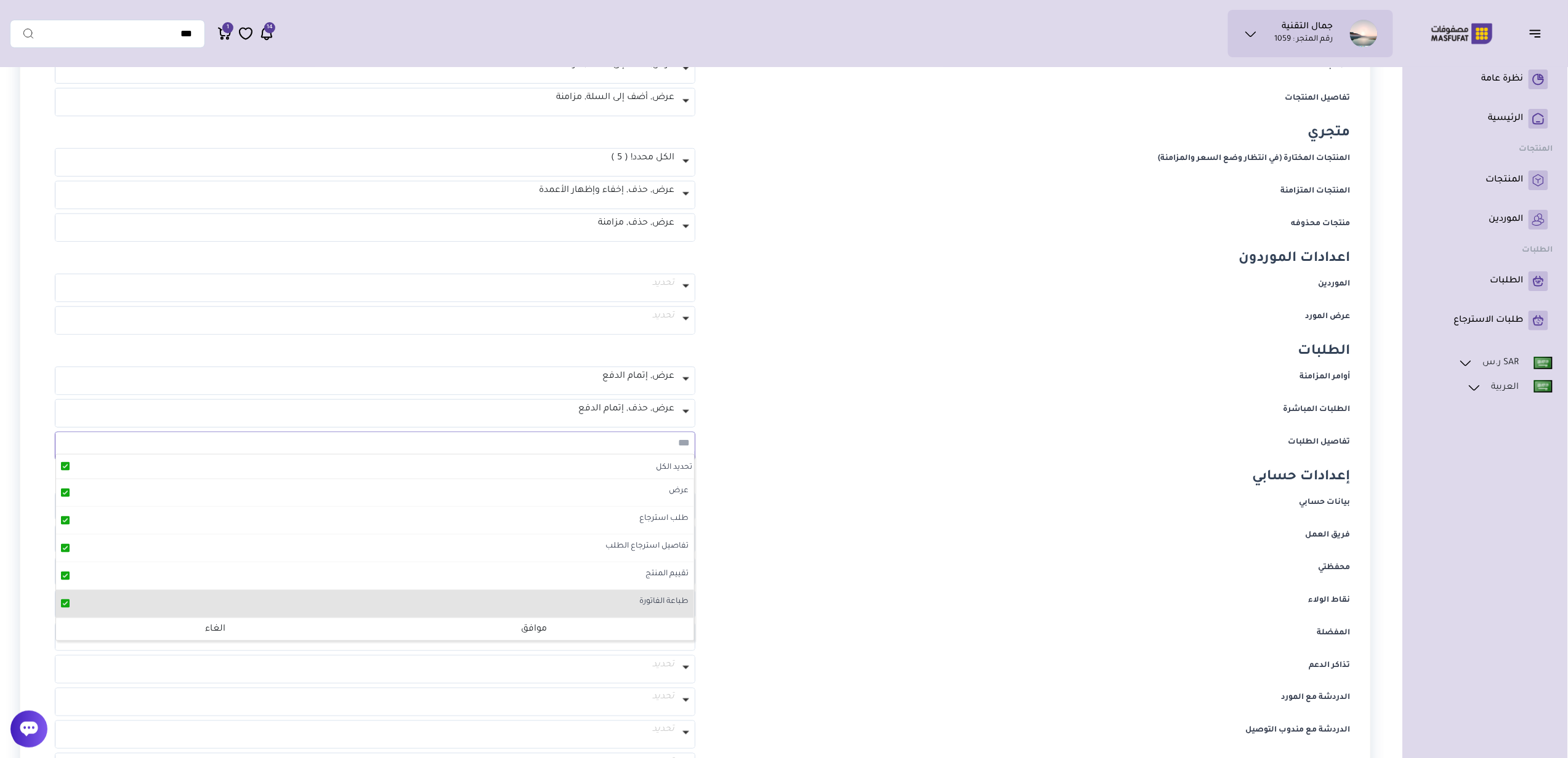
scroll to position [492, 0]
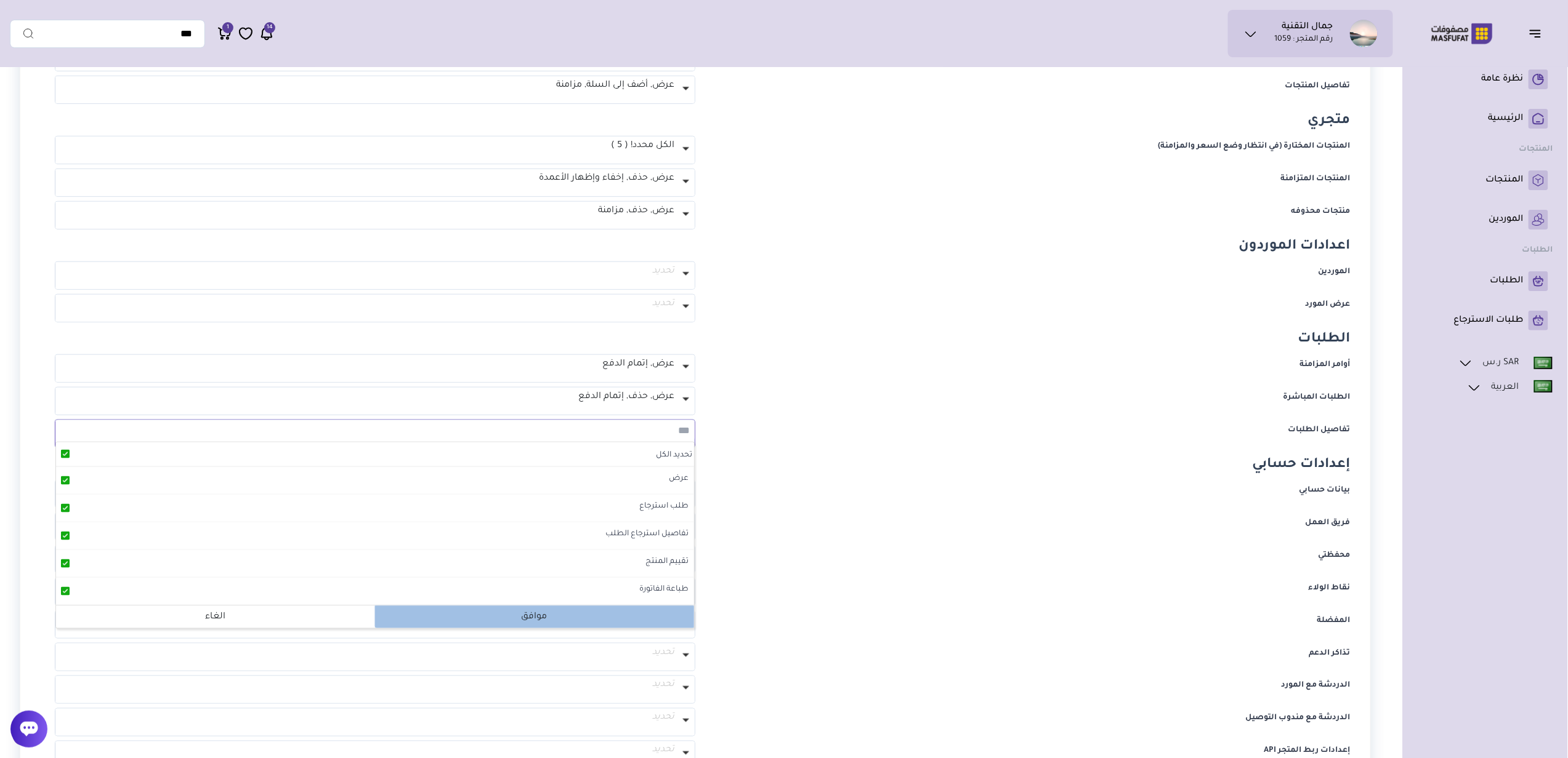
click at [610, 614] on p "موافق" at bounding box center [534, 616] width 319 height 22
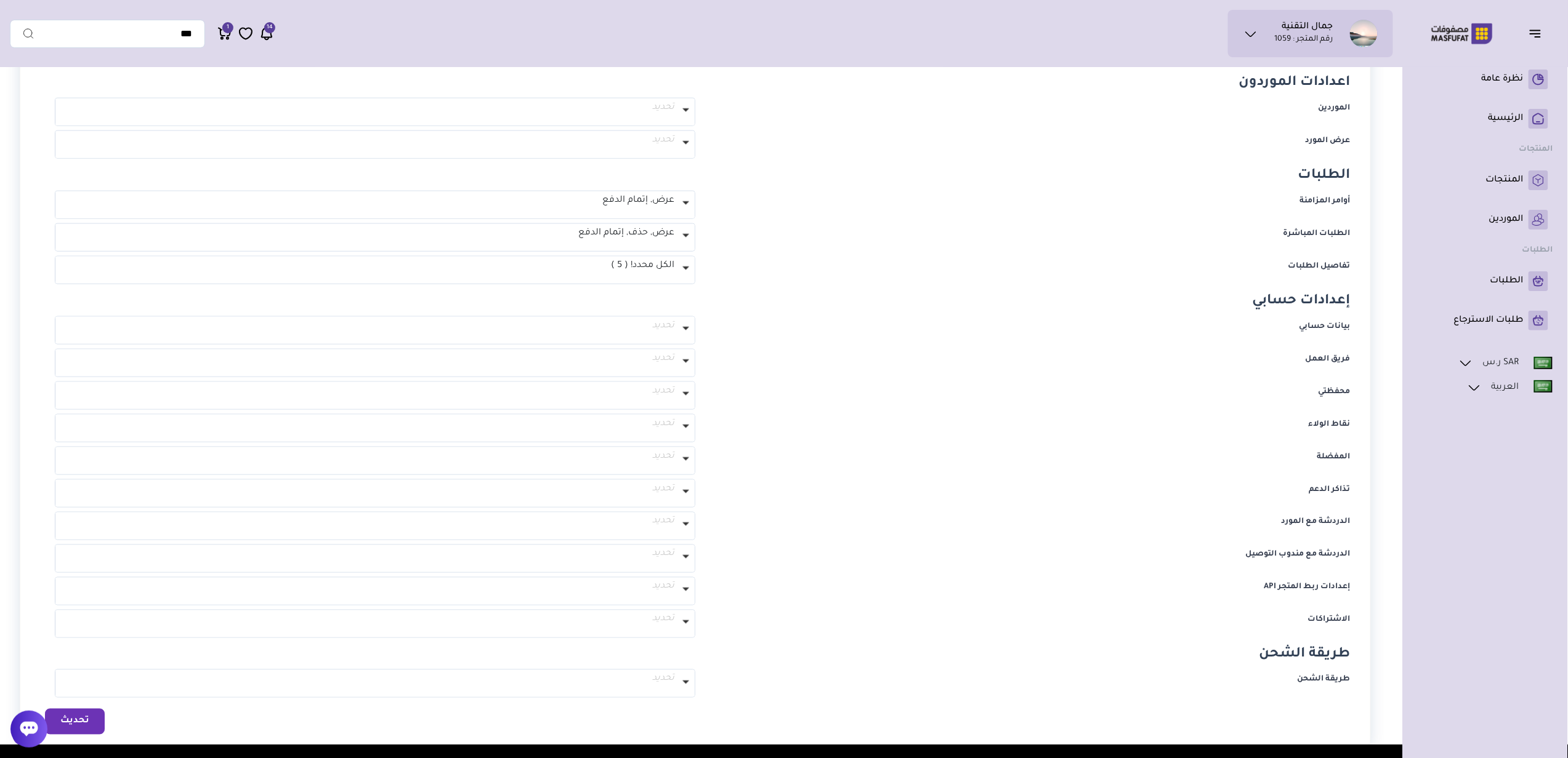
scroll to position [739, 0]
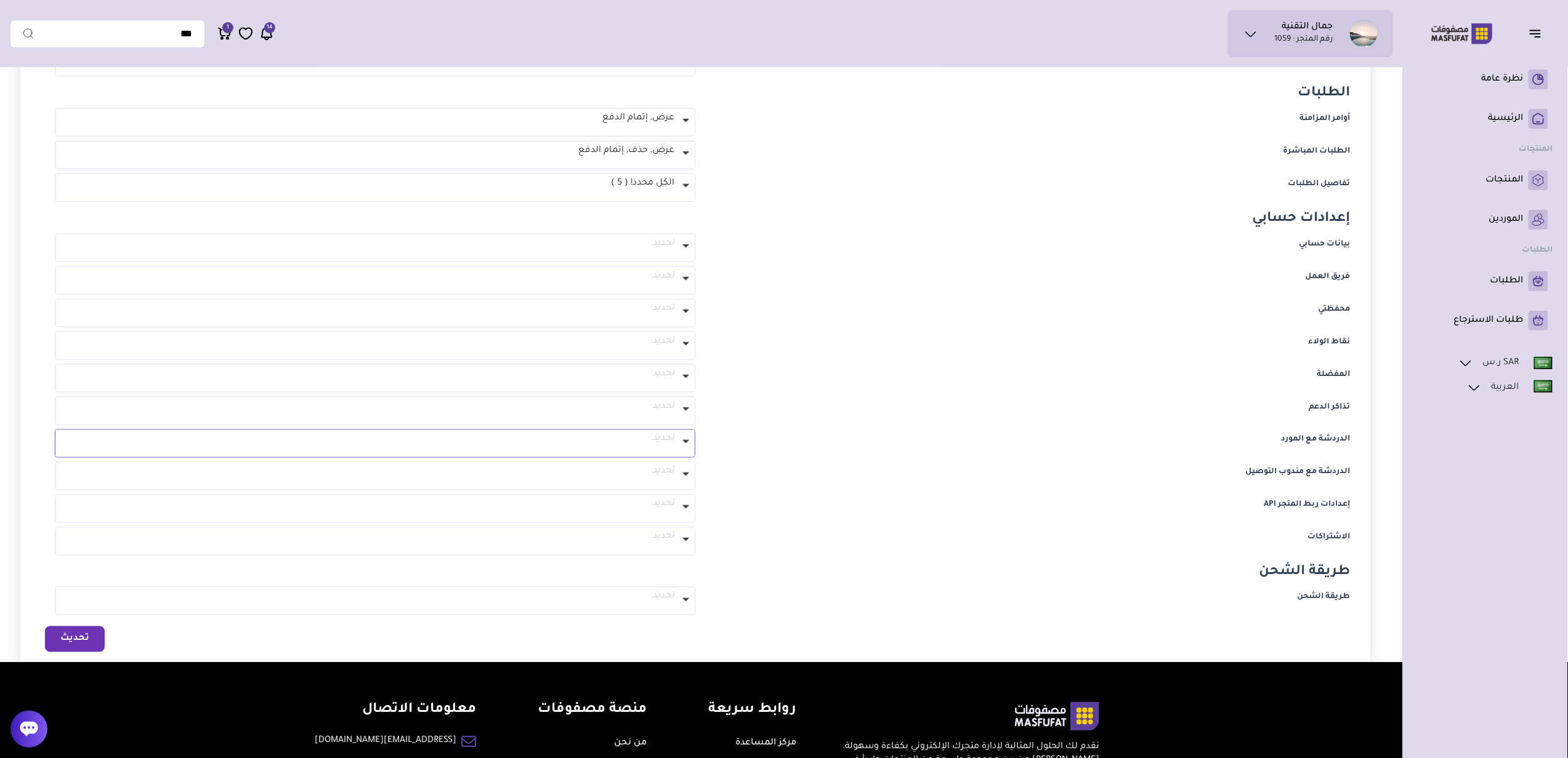
click at [676, 437] on label at bounding box center [686, 441] width 19 height 24
click at [665, 465] on label "تحديد الكل" at bounding box center [674, 466] width 40 height 17
select select "**********"
click at [562, 543] on p "موافق" at bounding box center [534, 543] width 319 height 22
click at [680, 414] on label at bounding box center [686, 409] width 19 height 24
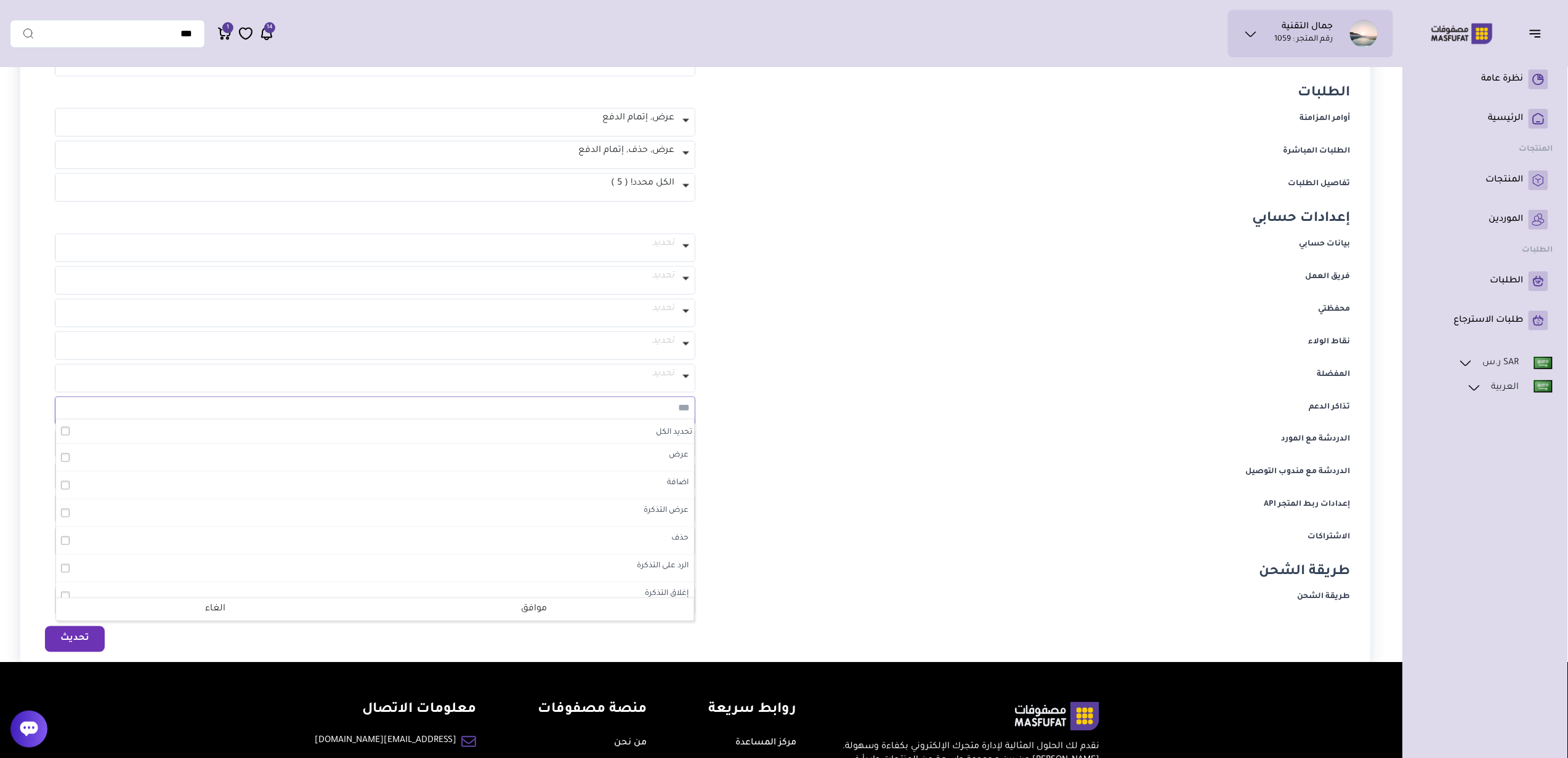
click at [668, 439] on label "تحديد الكل" at bounding box center [674, 433] width 40 height 17
select select "**********"
click at [566, 601] on p "موافق" at bounding box center [534, 610] width 319 height 22
click at [658, 506] on span "تحديد" at bounding box center [375, 505] width 636 height 15
click at [658, 523] on p "تحديد الكل" at bounding box center [375, 530] width 638 height 25
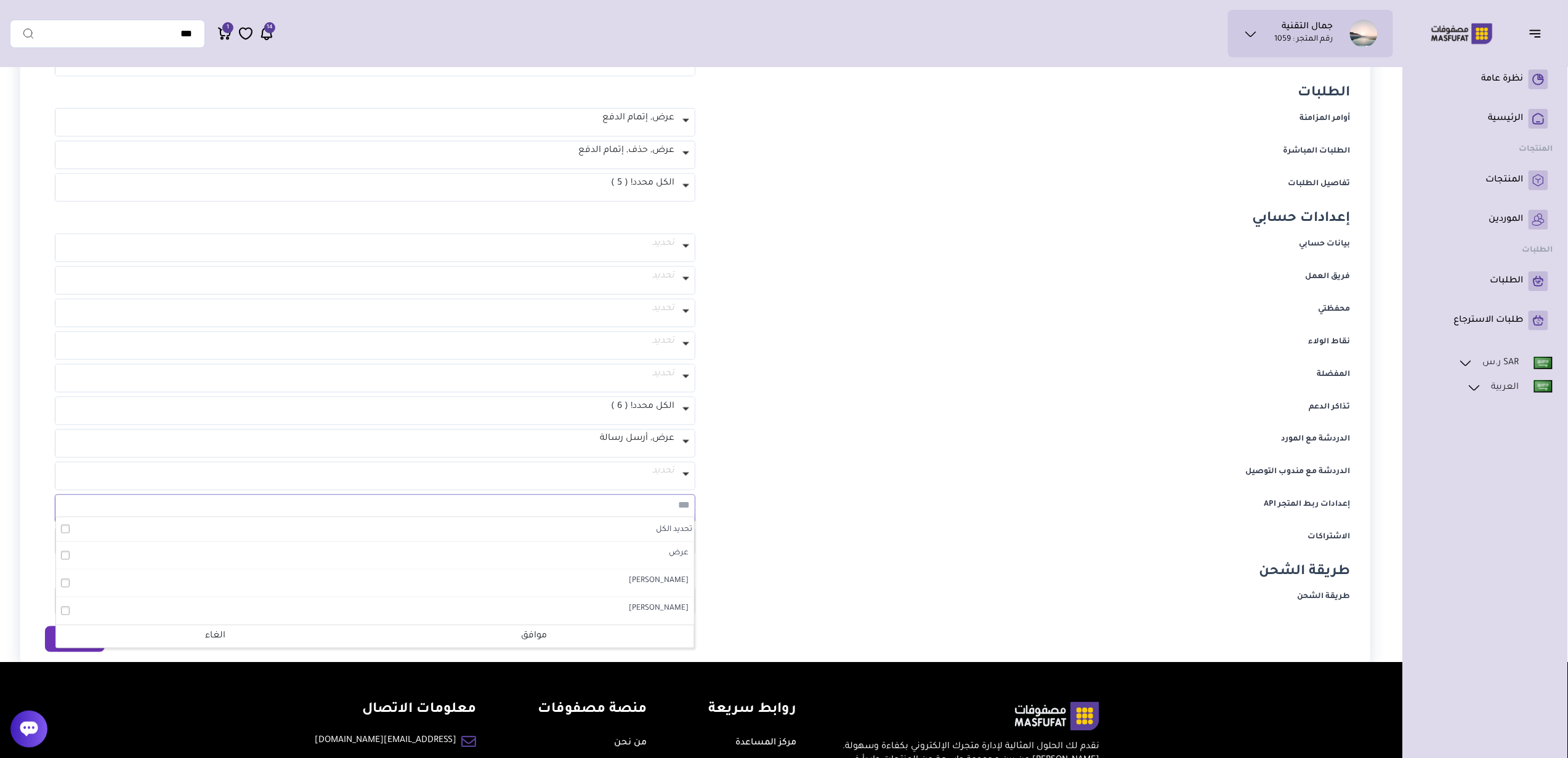
select select "**********"
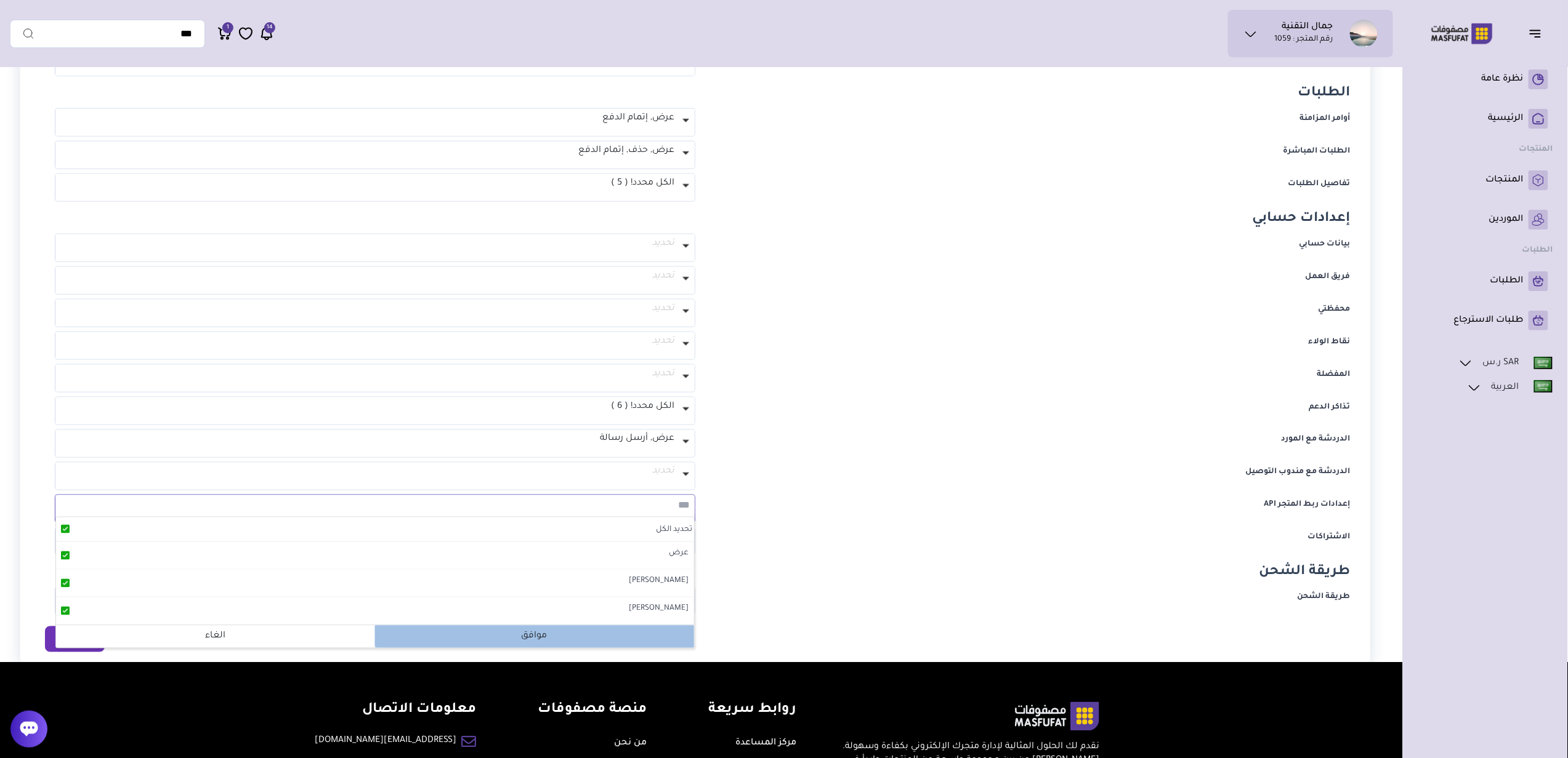
click at [545, 644] on p "موافق" at bounding box center [534, 636] width 319 height 22
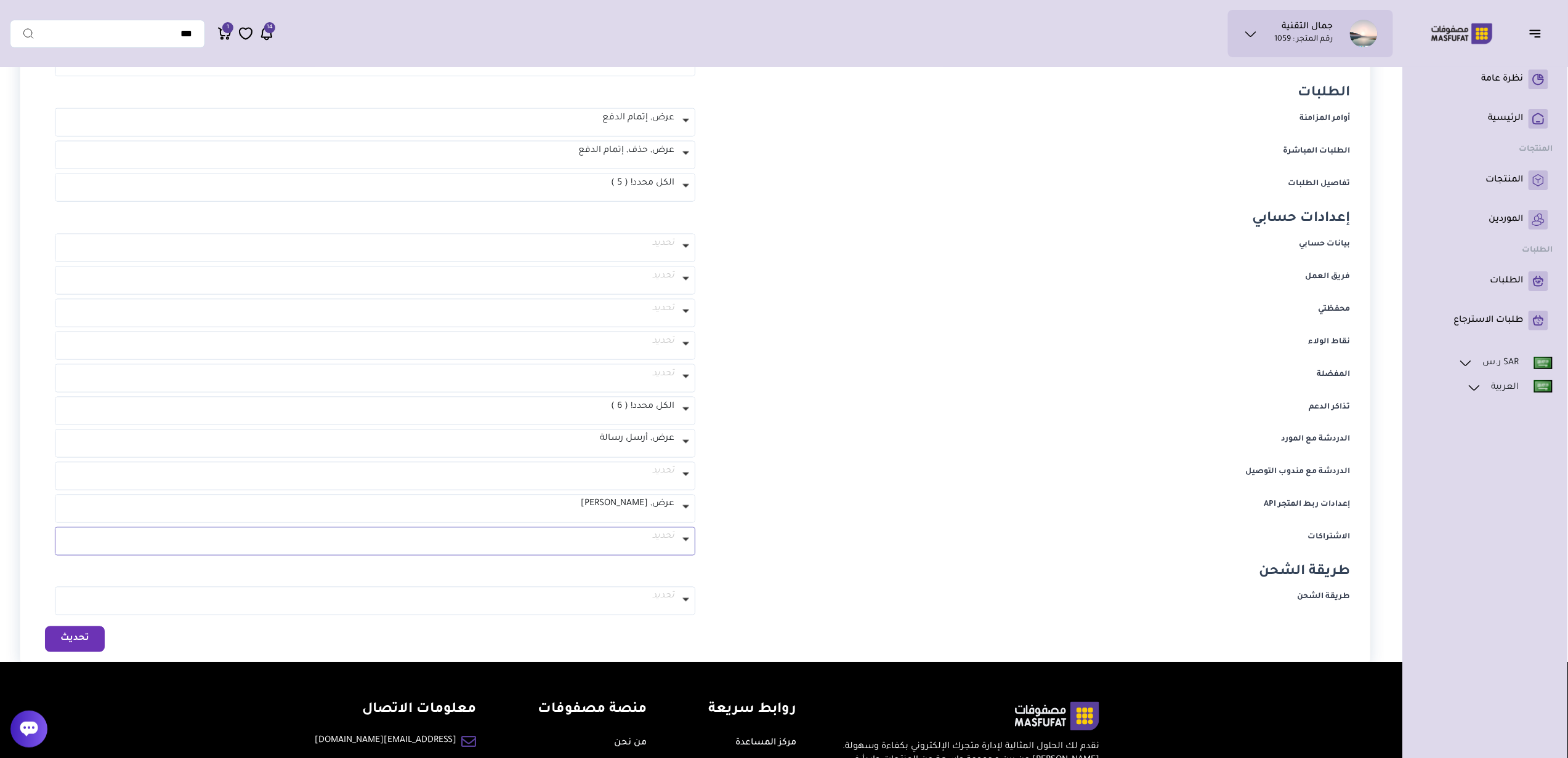
click at [644, 533] on span "تحديد" at bounding box center [375, 538] width 636 height 15
click at [644, 562] on p "تحديد الكل" at bounding box center [375, 562] width 638 height 25
select select "**********"
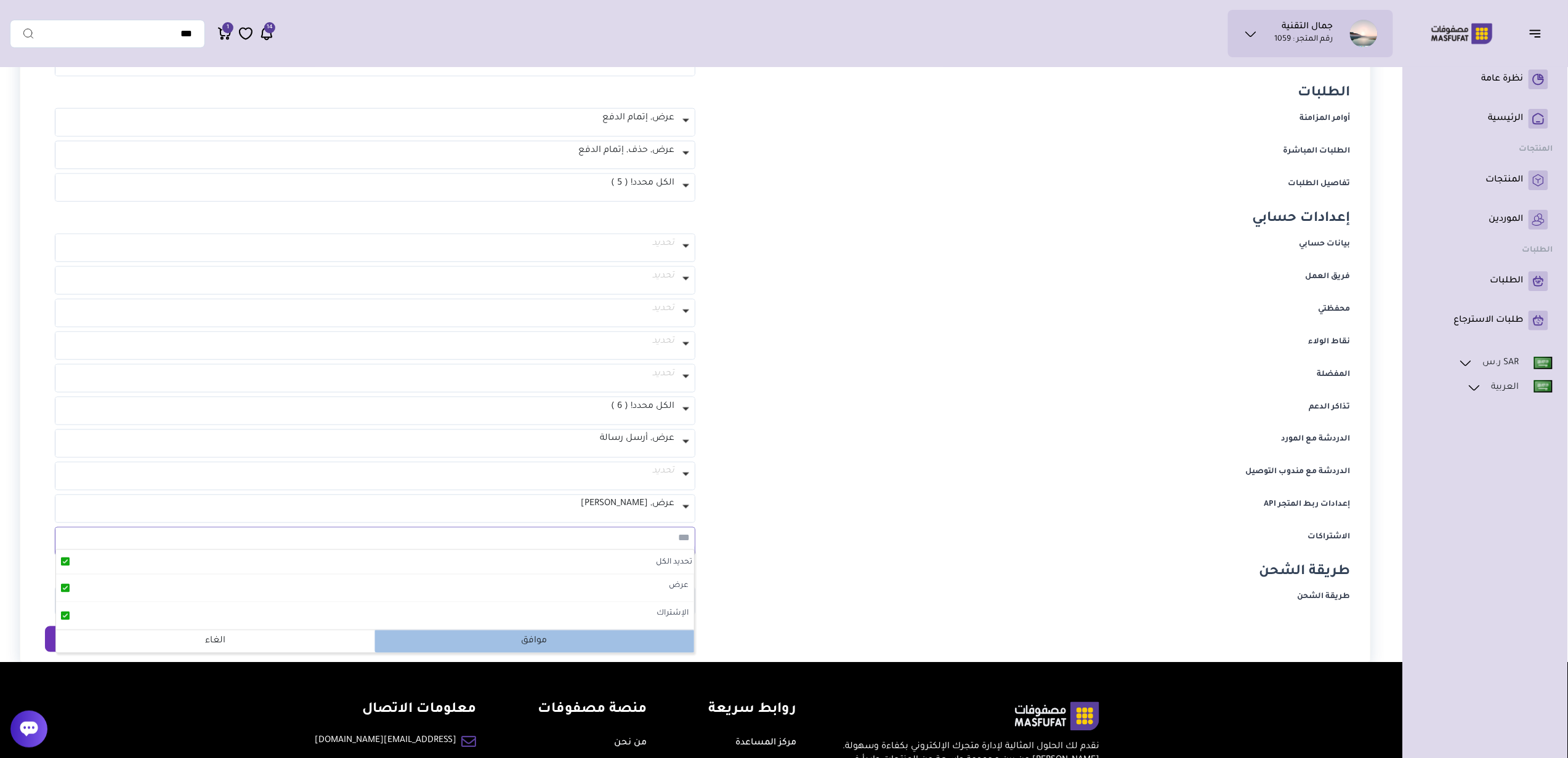
click at [561, 641] on p "موافق" at bounding box center [534, 642] width 319 height 22
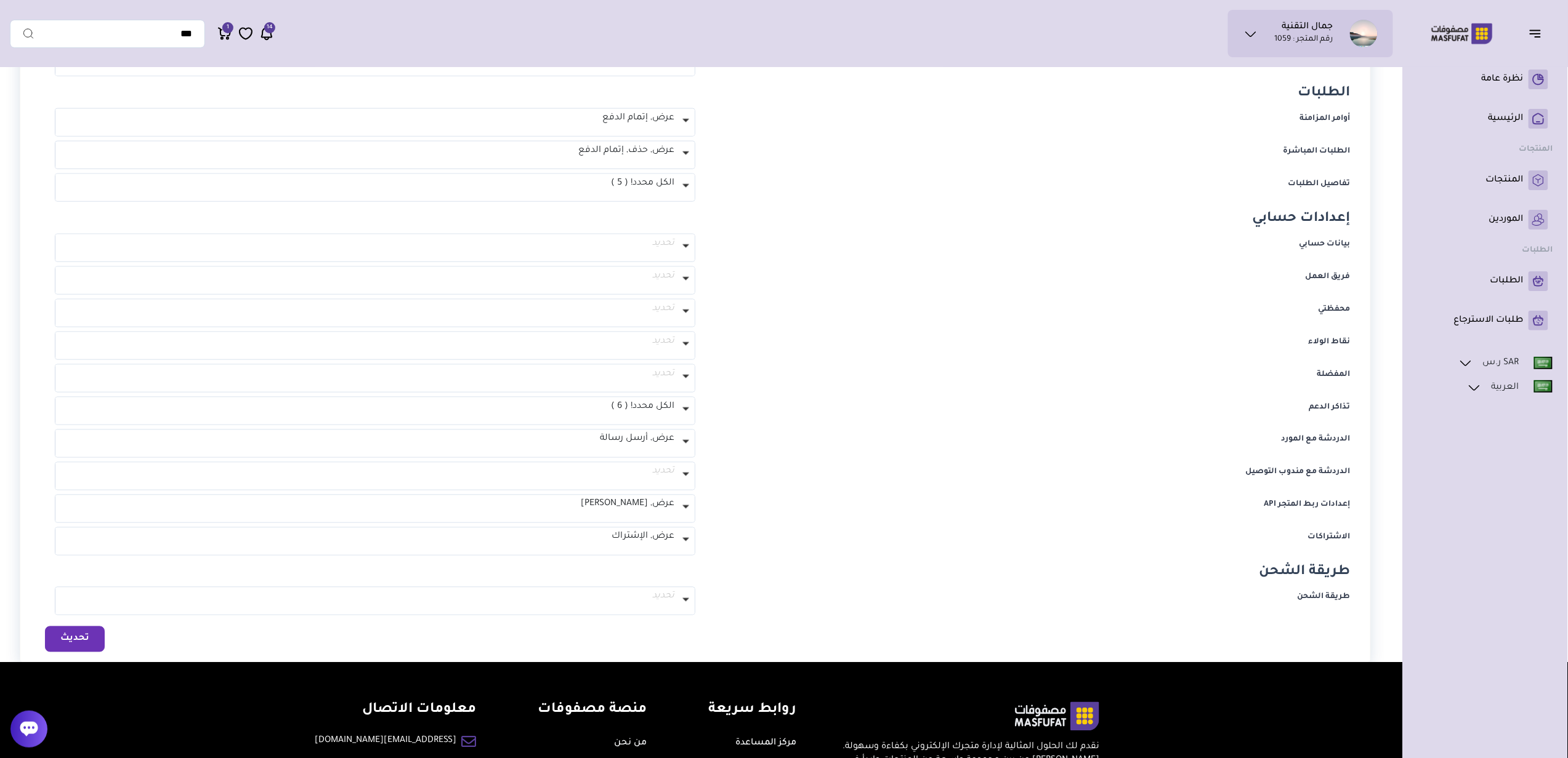
click at [94, 636] on button "تحديث" at bounding box center [75, 639] width 60 height 26
